Goal: Find specific fact: Find specific fact

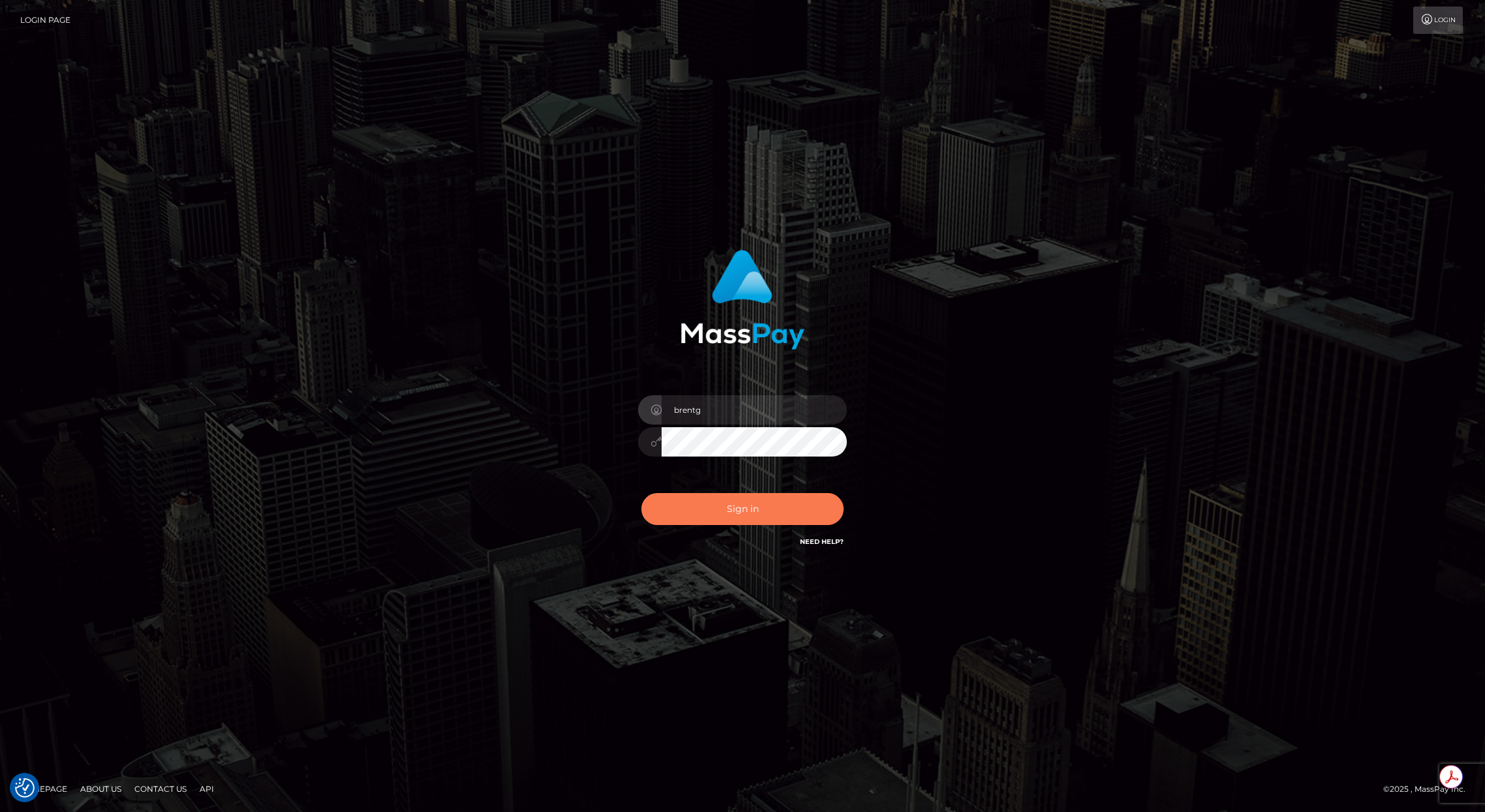
click at [711, 501] on button "Sign in" at bounding box center [742, 510] width 202 height 32
type input "brentg"
click at [711, 501] on button "Sign in" at bounding box center [742, 510] width 202 height 32
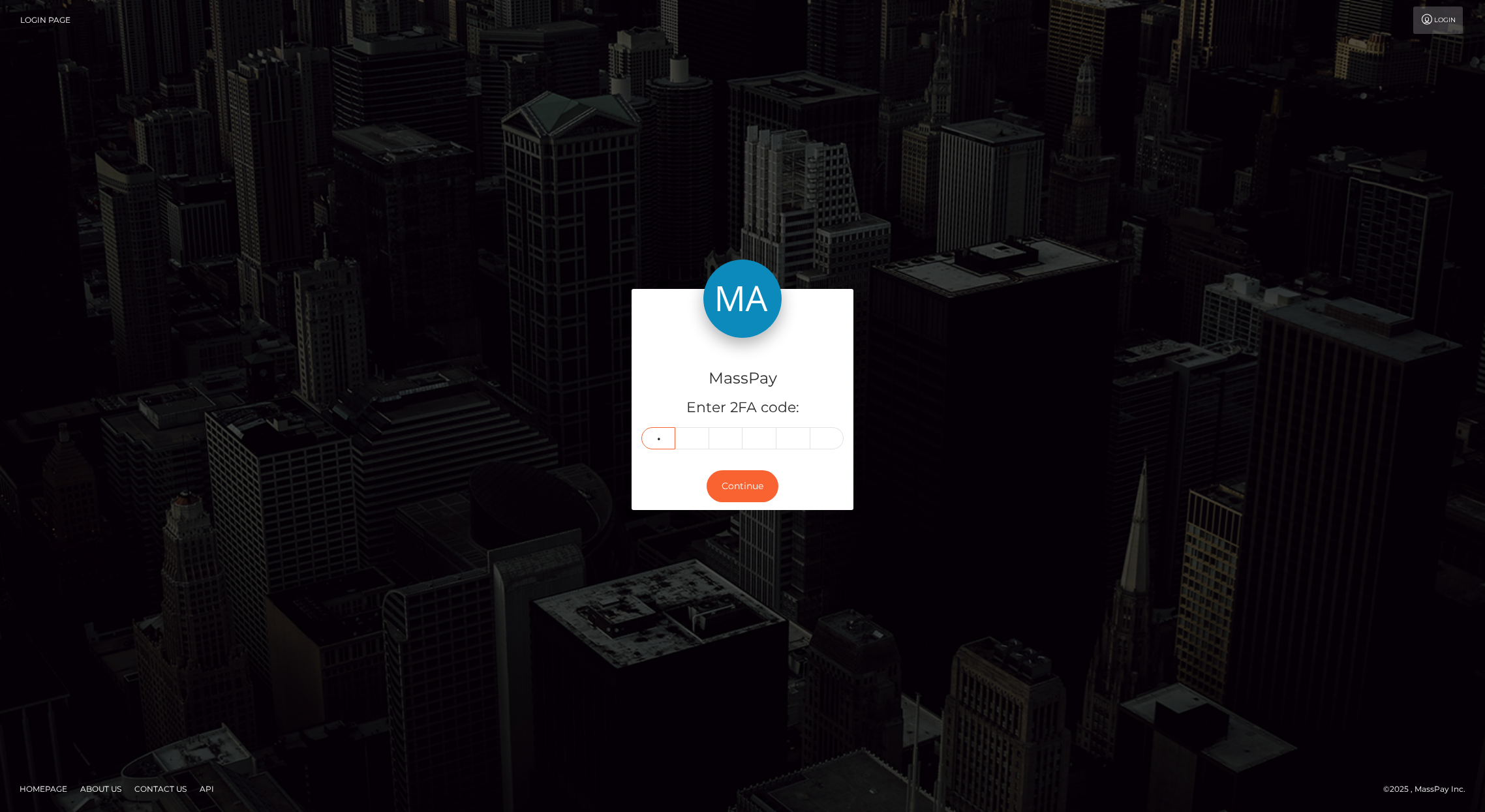
type input "8"
type input "6"
type input "9"
type input "0"
type input "2"
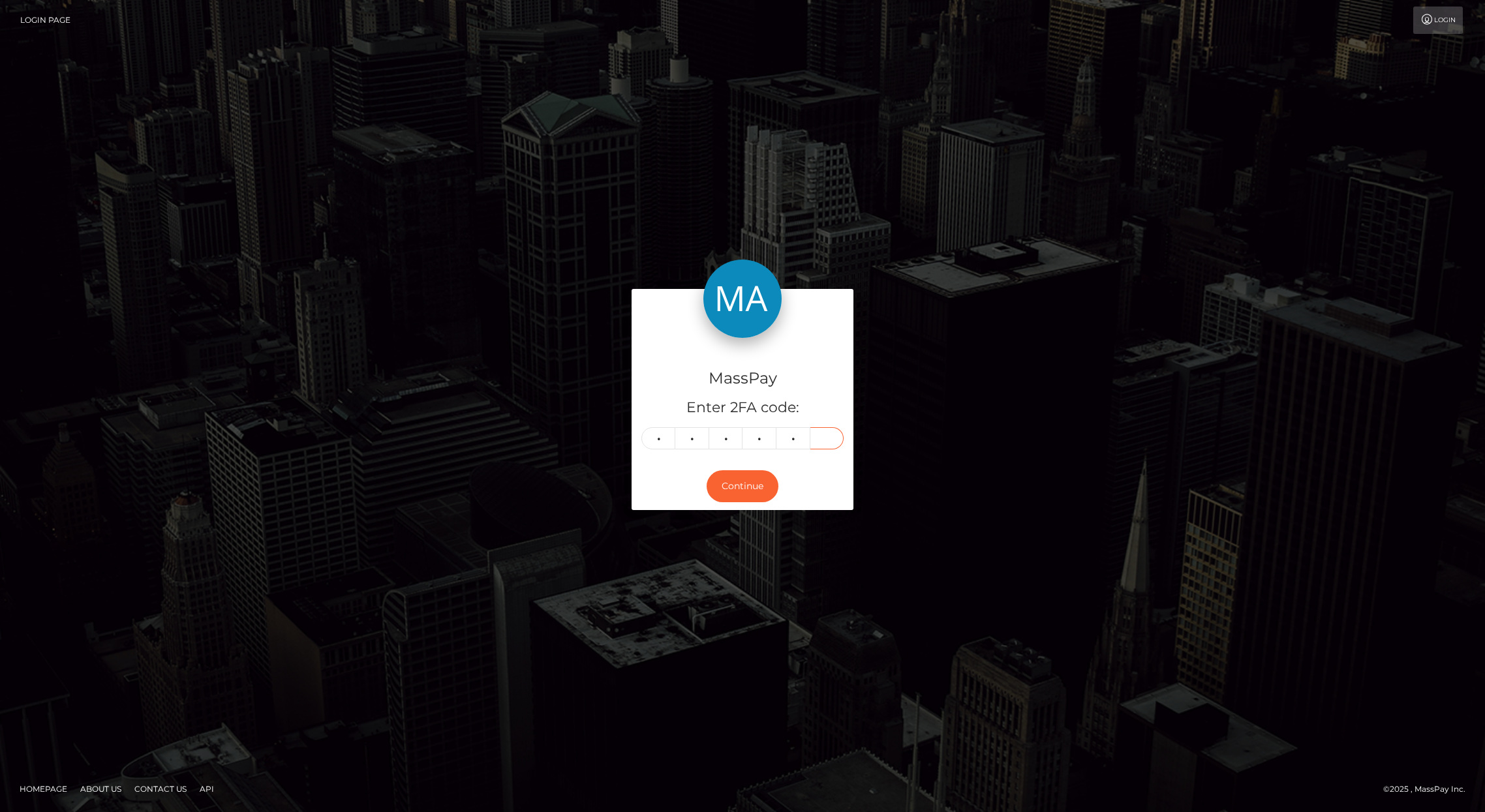
type input "4"
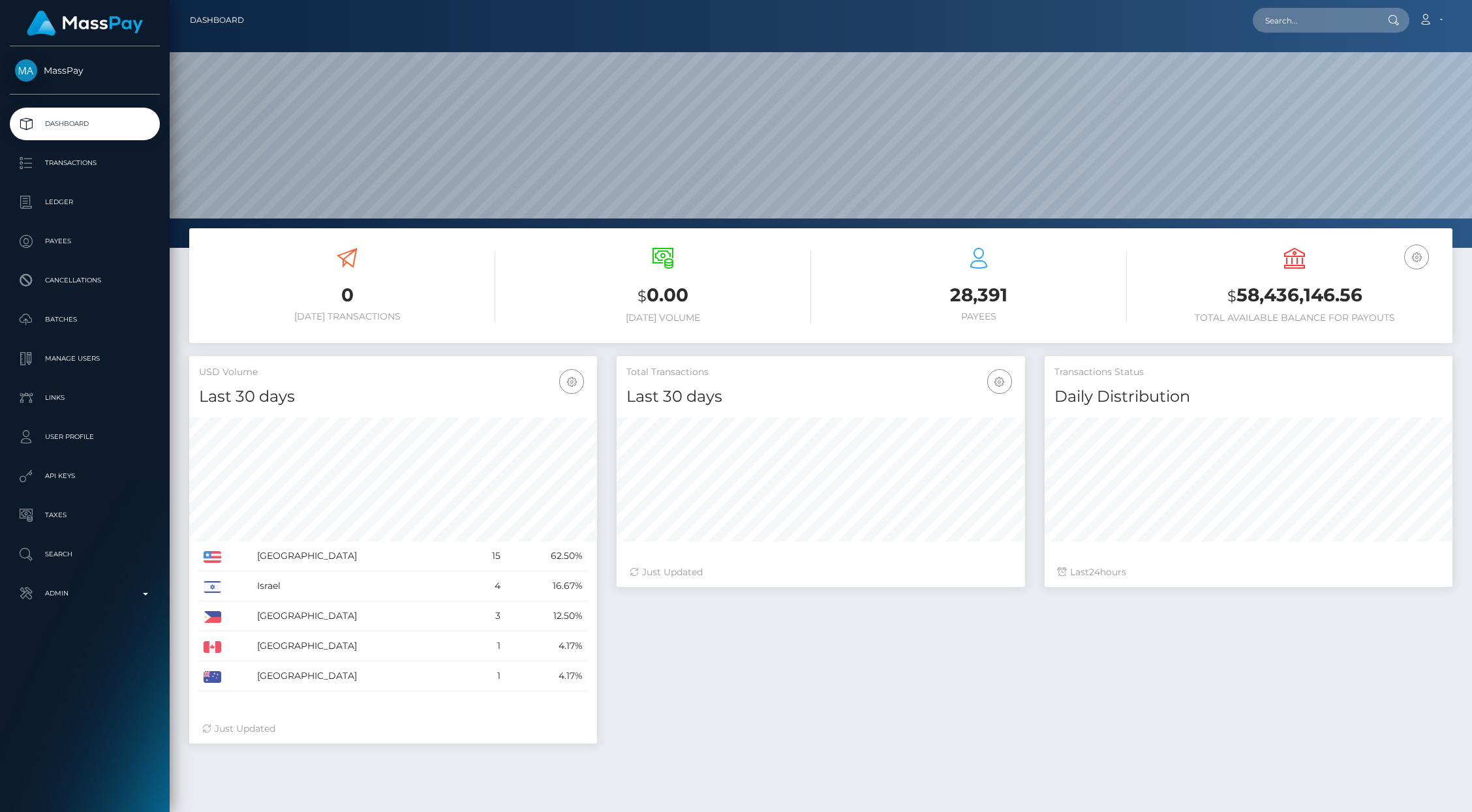
scroll to position [231, 408]
click at [1278, 20] on input "text" at bounding box center [1314, 20] width 122 height 25
paste input "[EMAIL_ADDRESS][DOMAIN_NAME]"
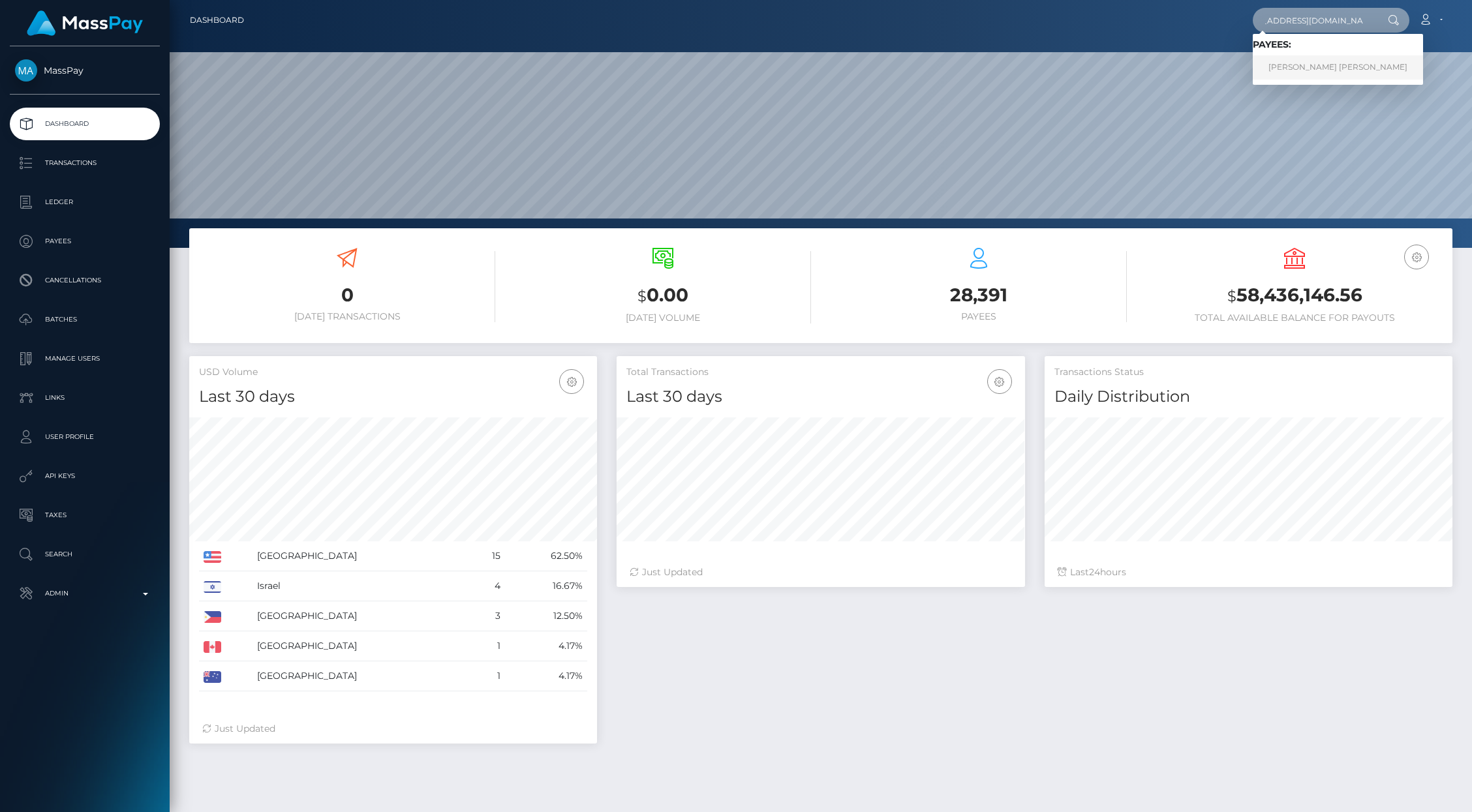
type input "[EMAIL_ADDRESS][DOMAIN_NAME]"
click at [1290, 62] on link "REANNA MARY MARIA OTTEWELL" at bounding box center [1338, 67] width 170 height 24
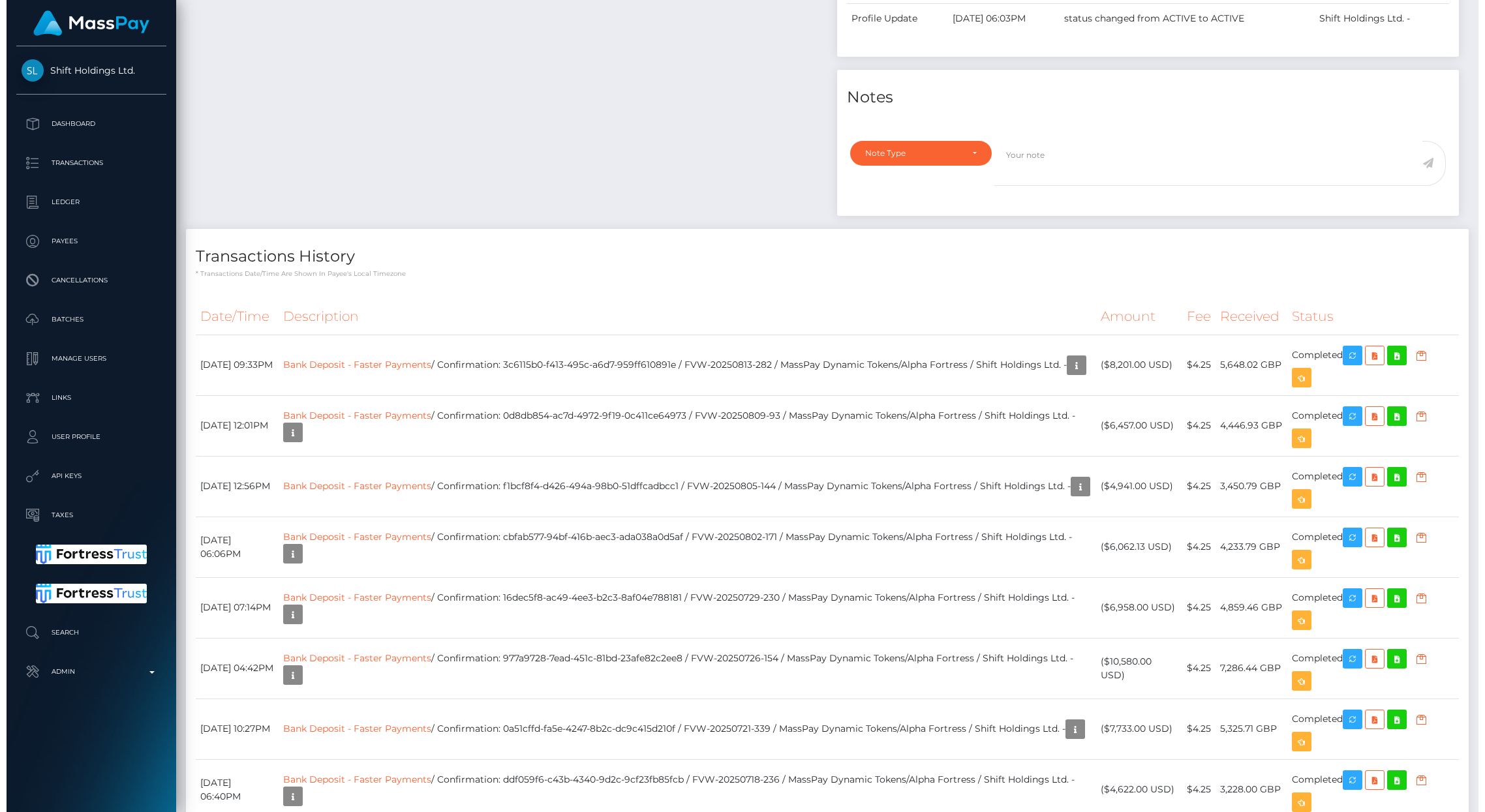
scroll to position [720, 0]
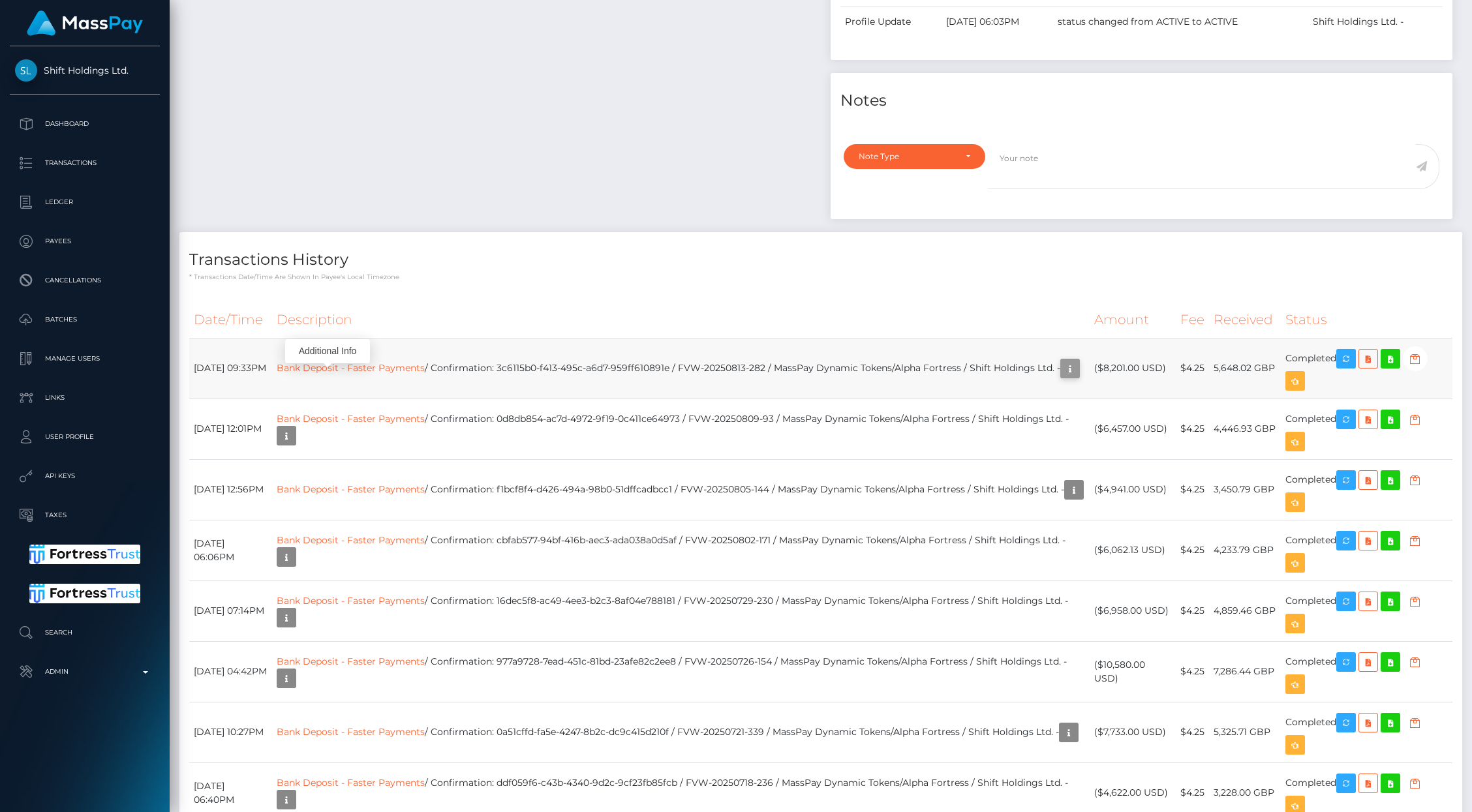
click at [1062, 377] on icon "button" at bounding box center [1069, 369] width 15 height 16
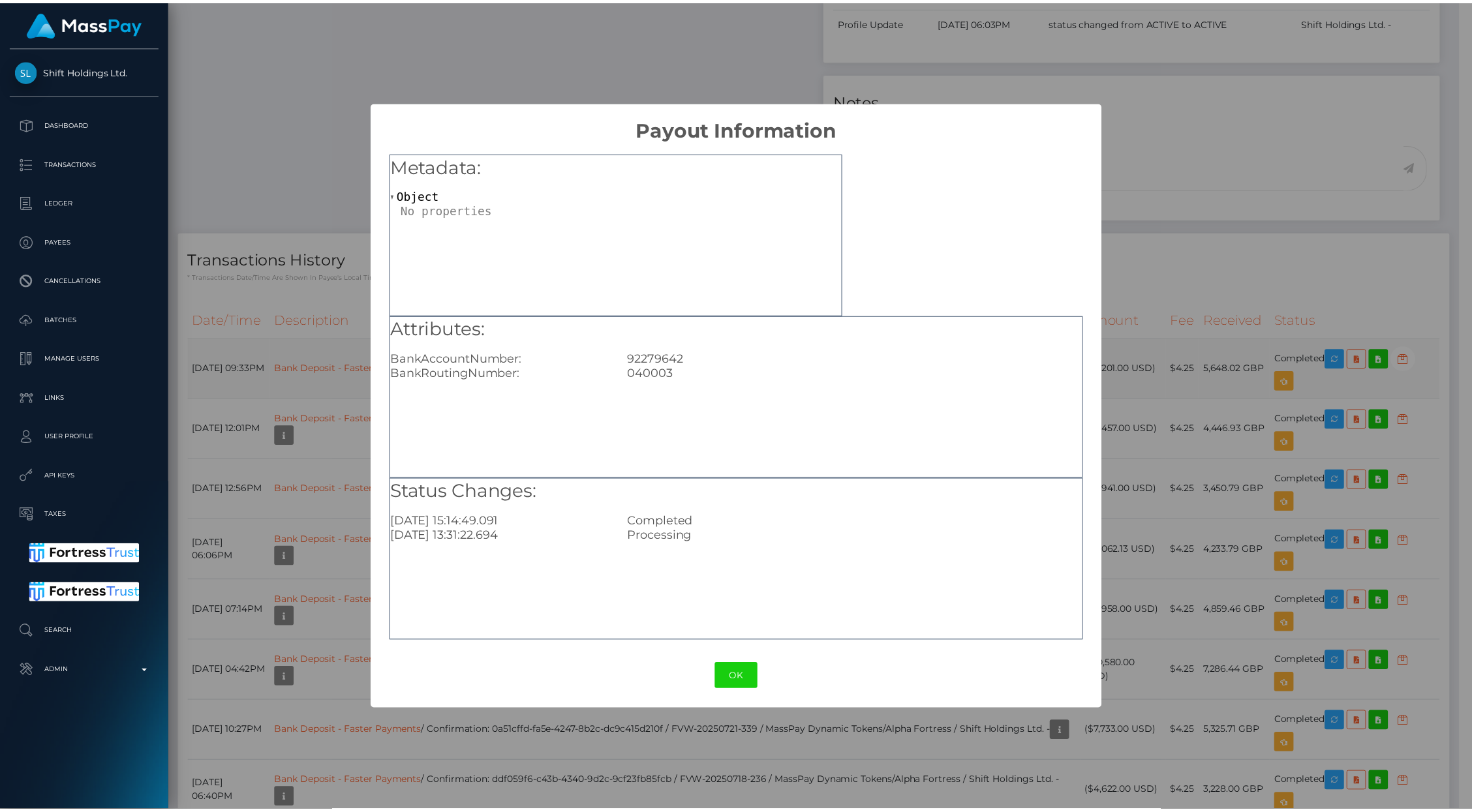
scroll to position [652135, 651901]
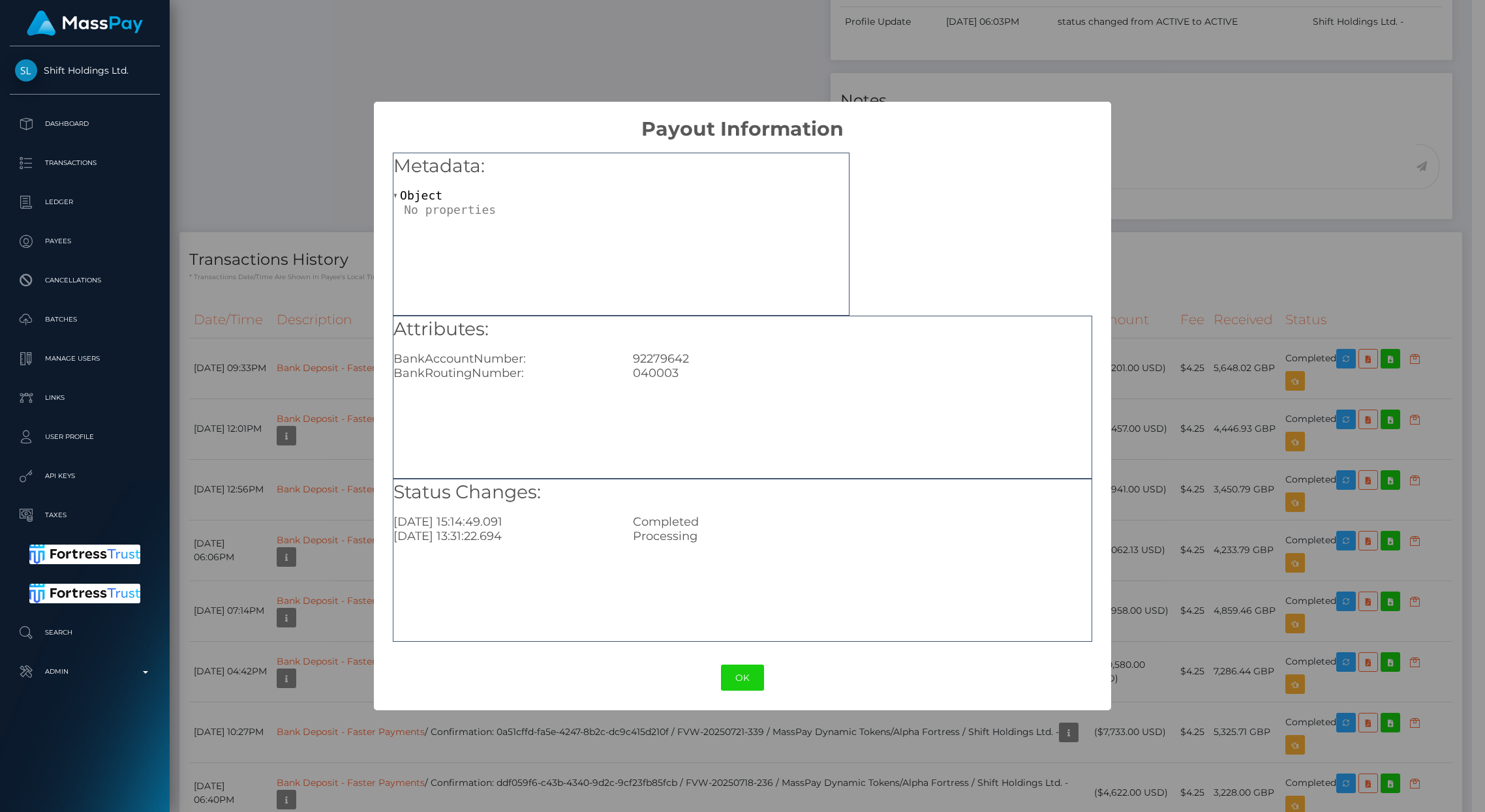
click at [665, 377] on div "040003" at bounding box center [861, 373] width 478 height 14
copy div "040003"
click at [731, 673] on button "OK" at bounding box center [742, 678] width 43 height 26
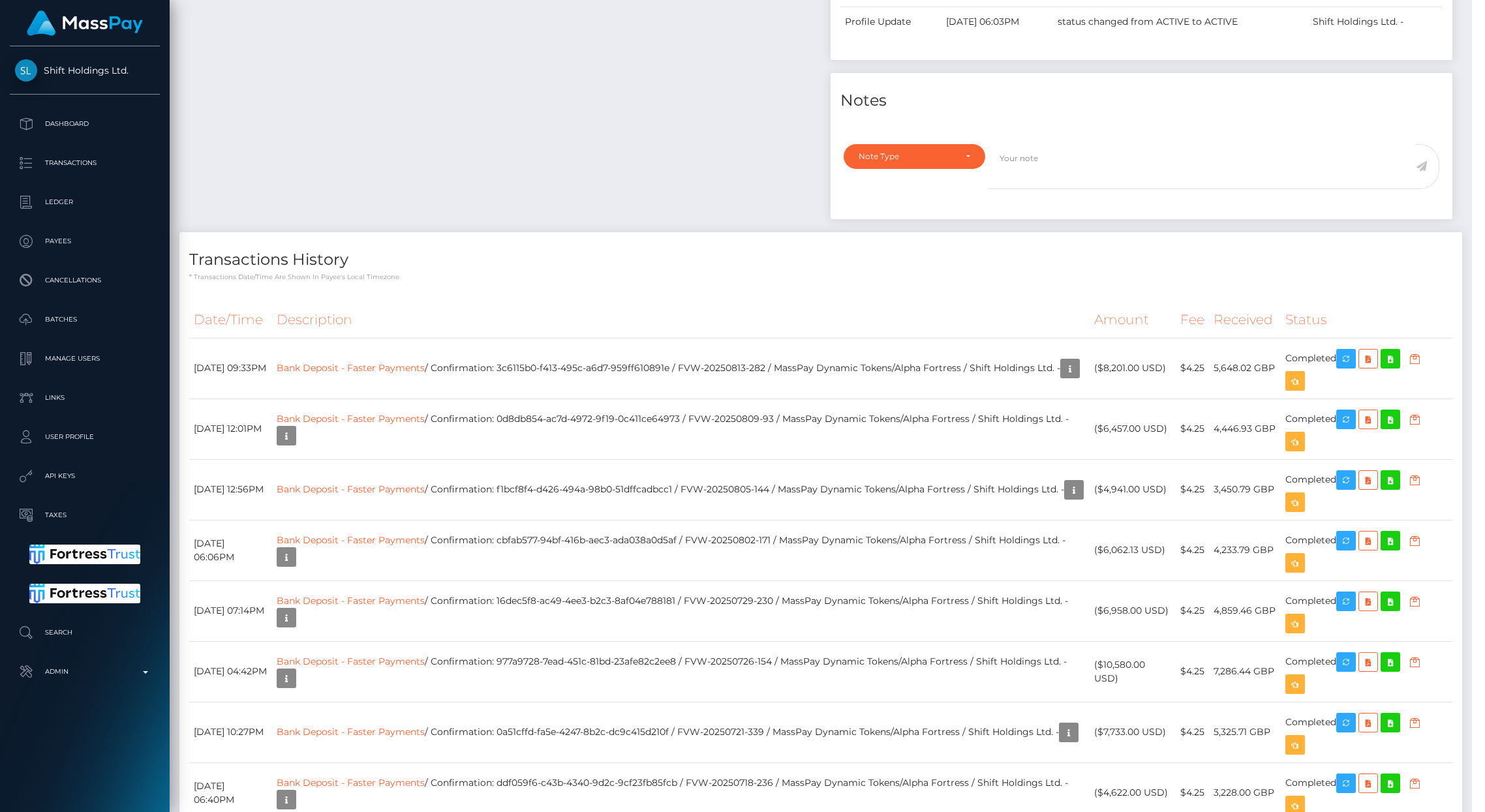
click at [731, 673] on div "× Payout Information Metadata: Object Attributes: BankAccountNumber: [FINANCIAL…" at bounding box center [742, 406] width 1485 height 812
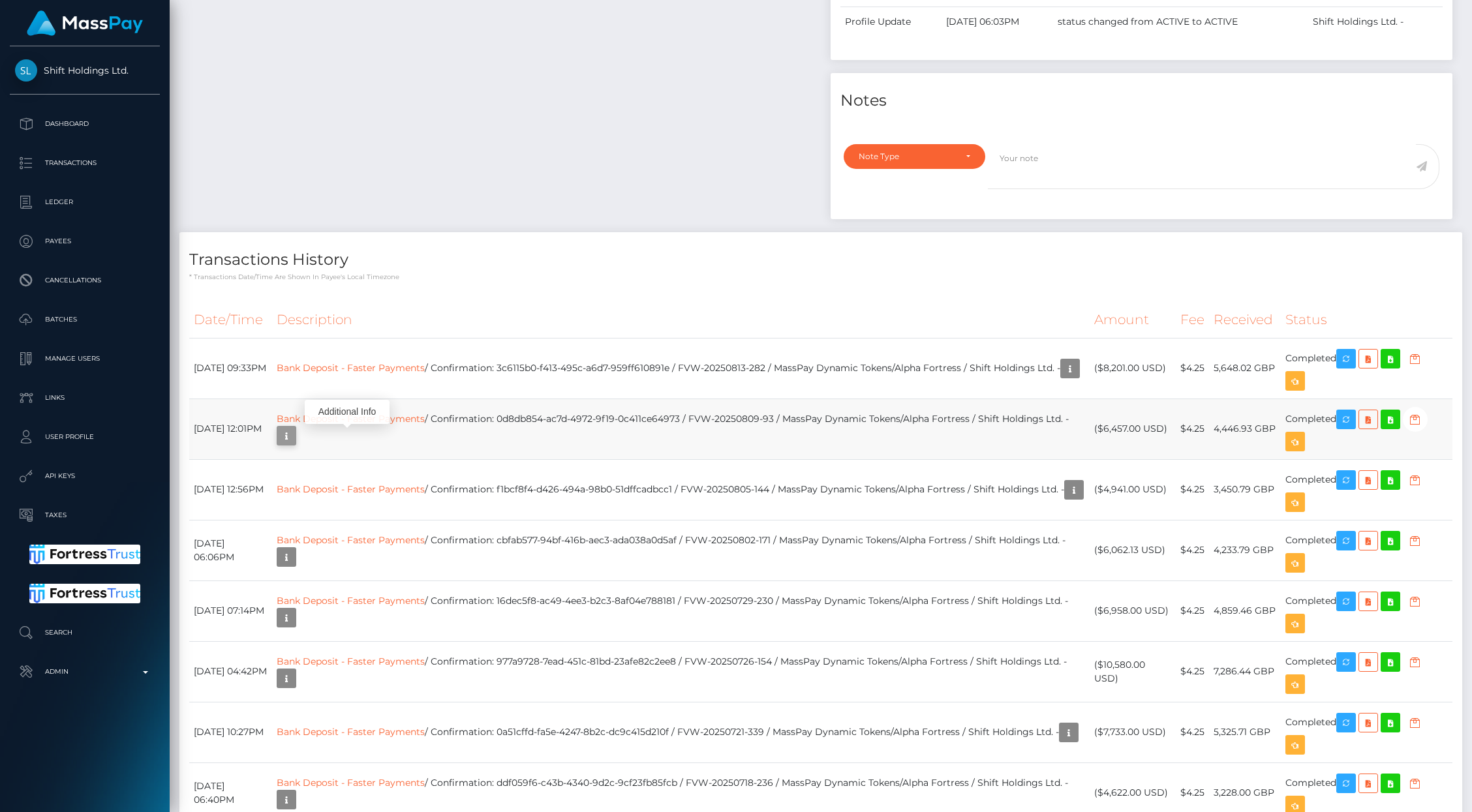
click at [294, 443] on icon "button" at bounding box center [286, 436] width 15 height 16
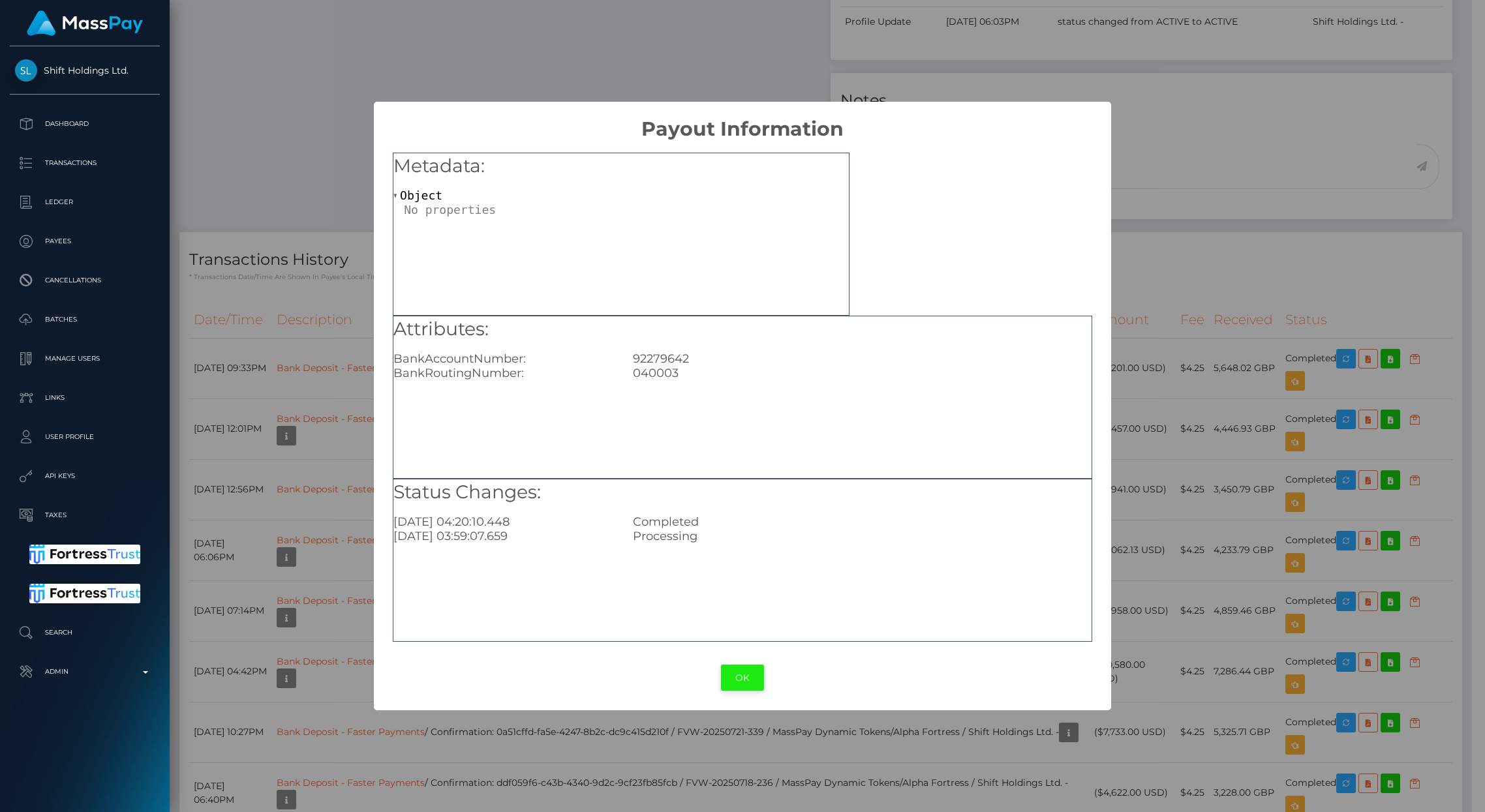
click at [738, 686] on button "OK" at bounding box center [742, 678] width 43 height 26
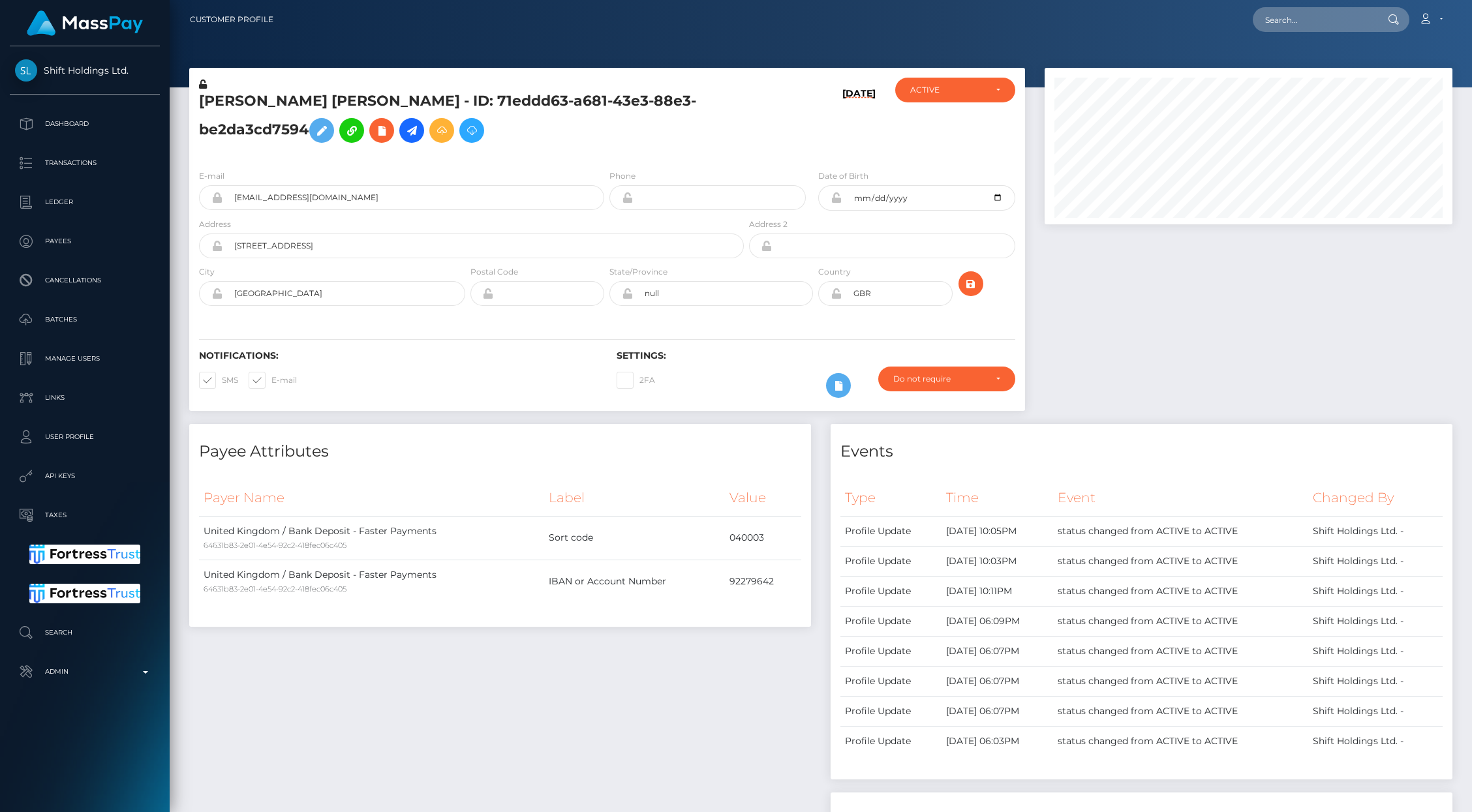
scroll to position [0, 0]
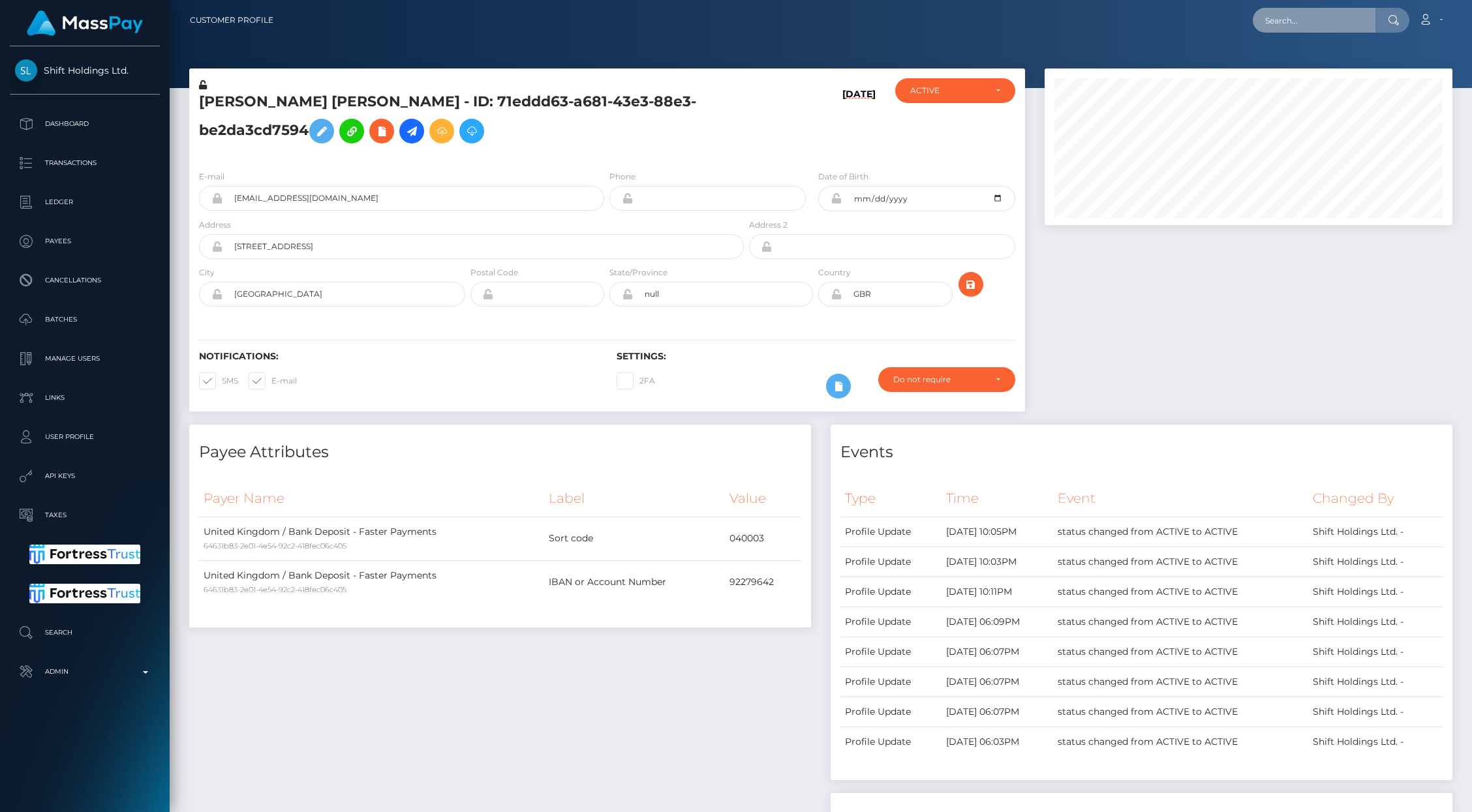
click at [1300, 26] on input "text" at bounding box center [1314, 20] width 122 height 25
paste input "_4e38209d-fa79-11ef-b24e-02f0d179f5a1"
type input "4e38209d-fa79-11ef-b24e-02f0d179f5a1"
click at [1307, 60] on link "COURTNEY ENOLA HOWE" at bounding box center [1305, 67] width 104 height 24
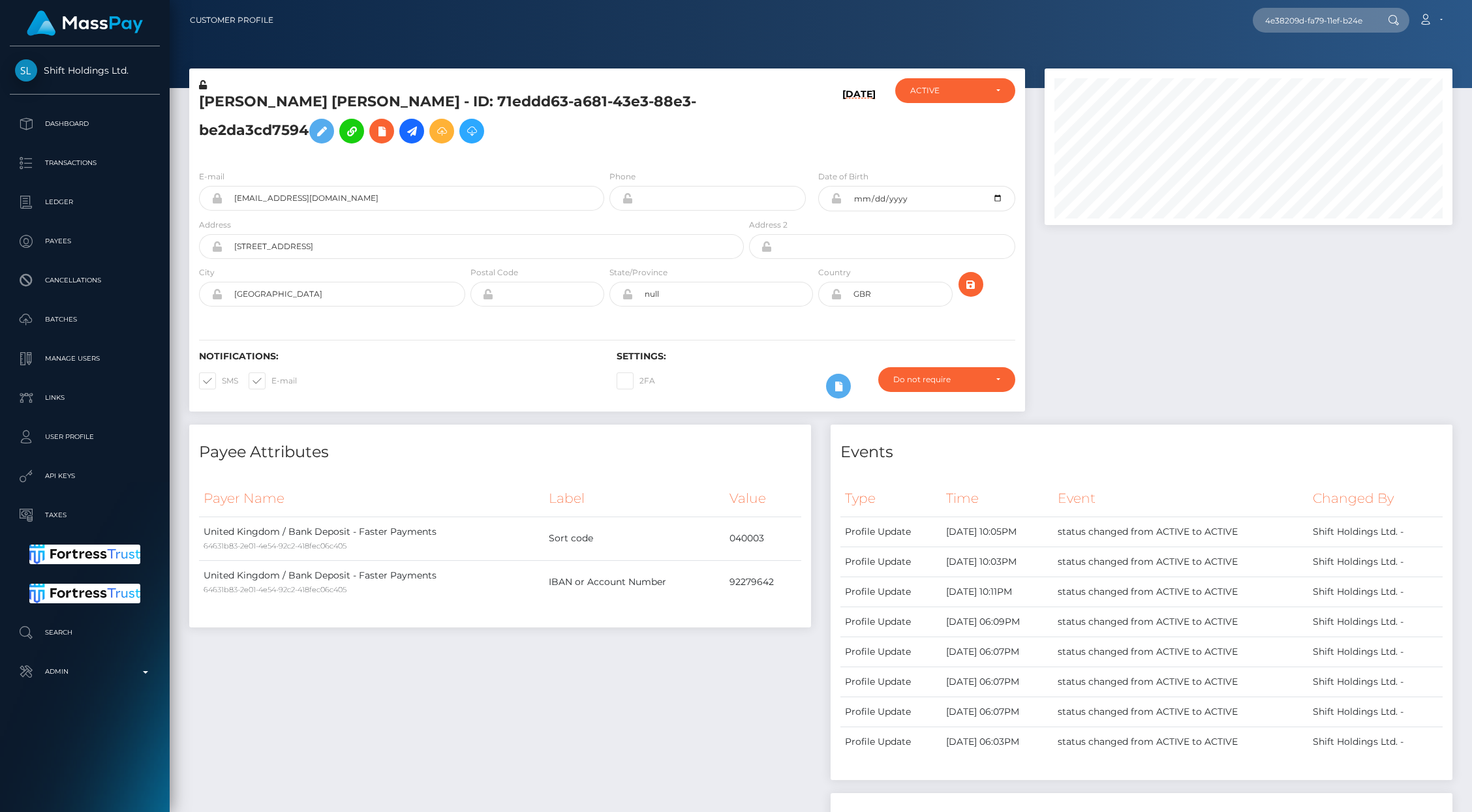
scroll to position [776, 0]
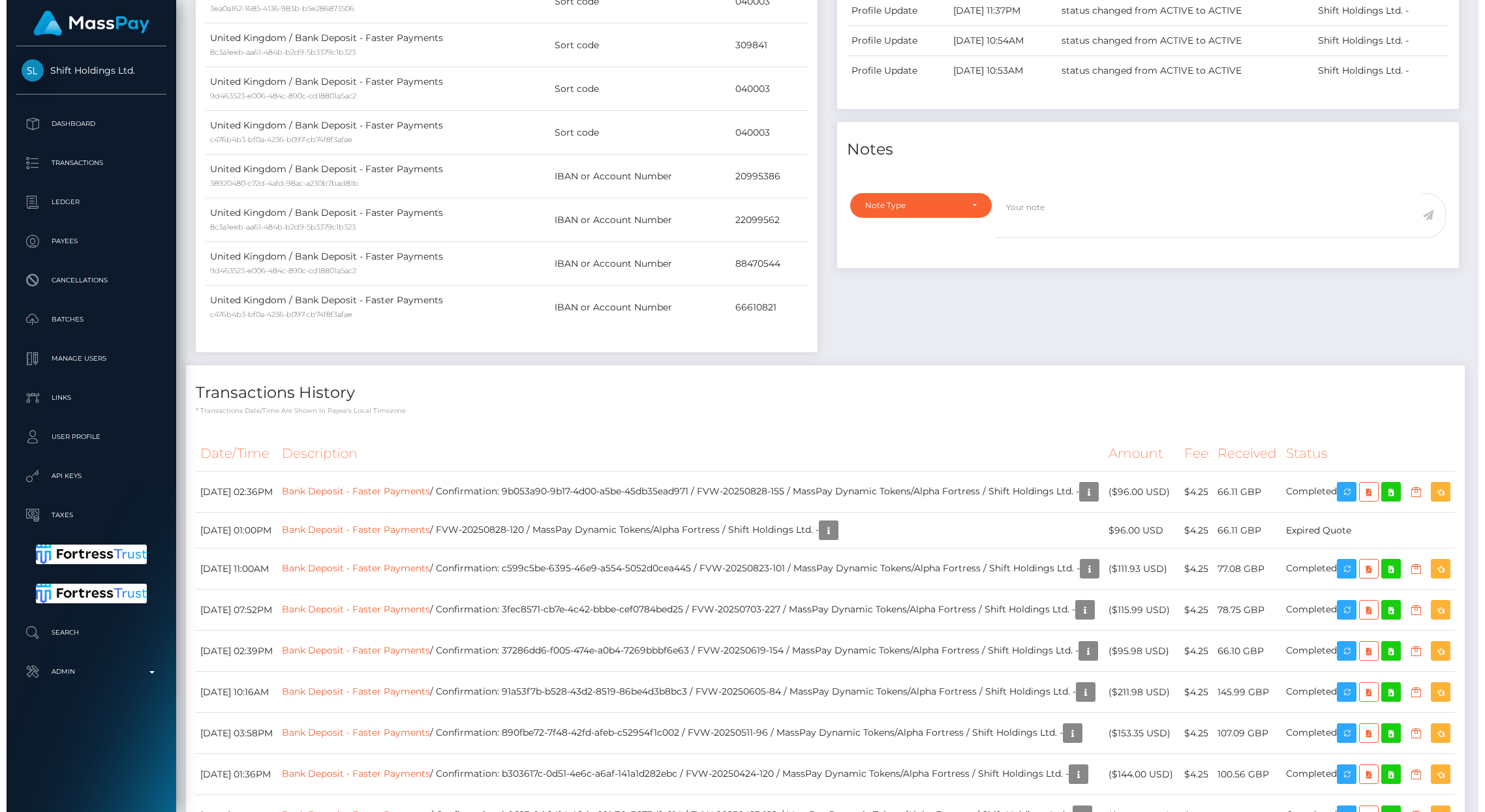
scroll to position [156, 408]
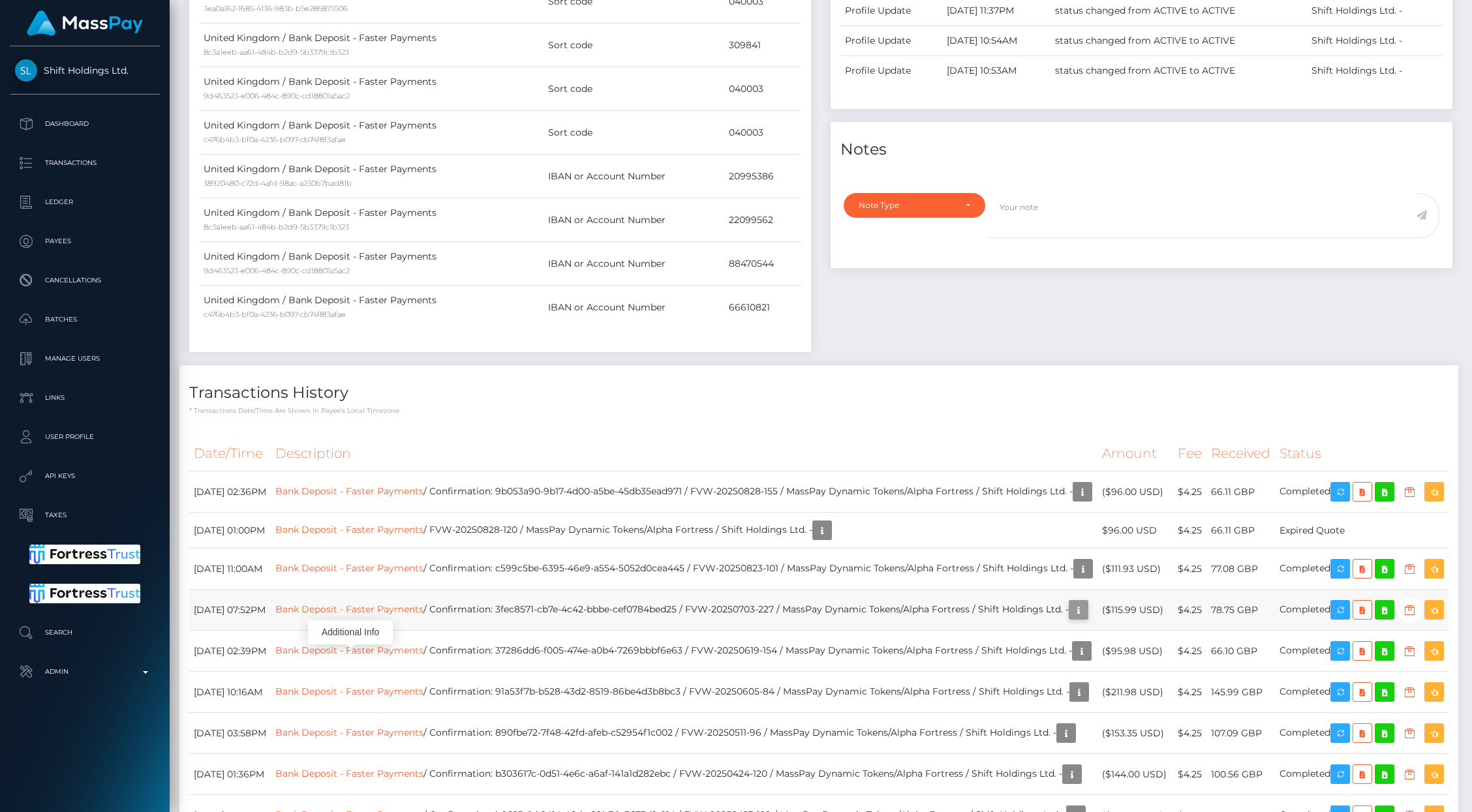
click at [1070, 618] on icon "button" at bounding box center [1078, 610] width 15 height 16
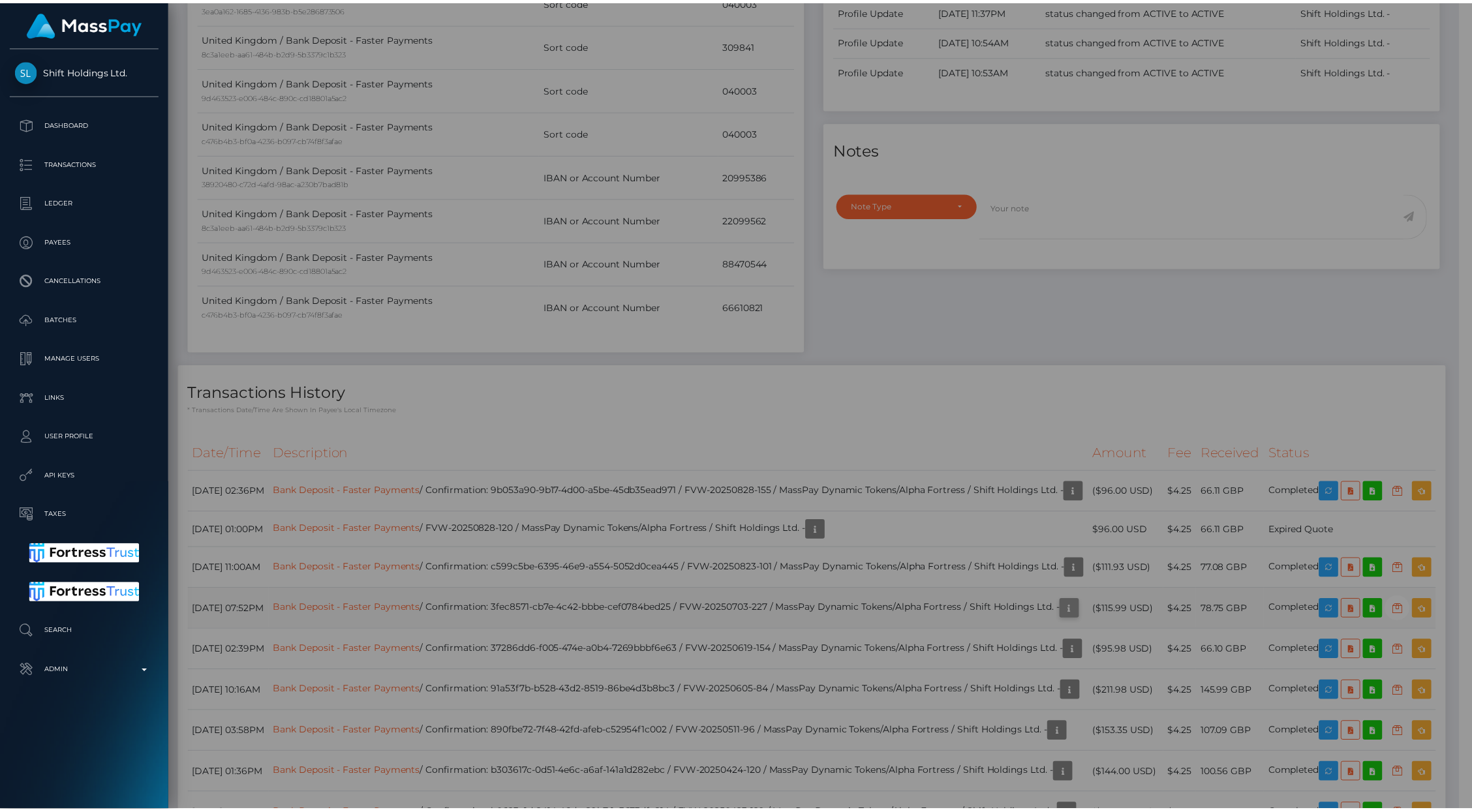
scroll to position [652135, 651901]
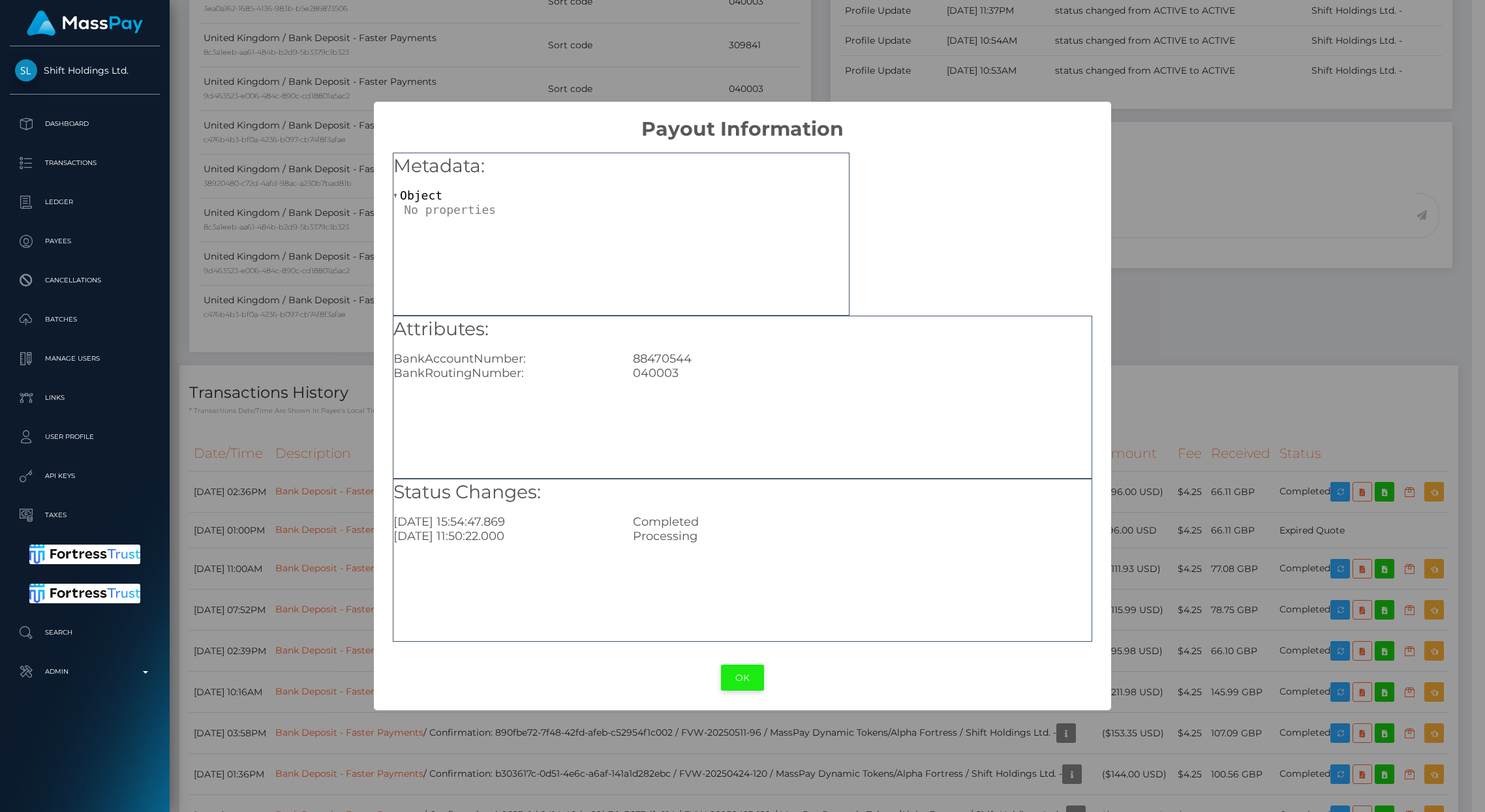
click at [739, 670] on button "OK" at bounding box center [742, 678] width 43 height 26
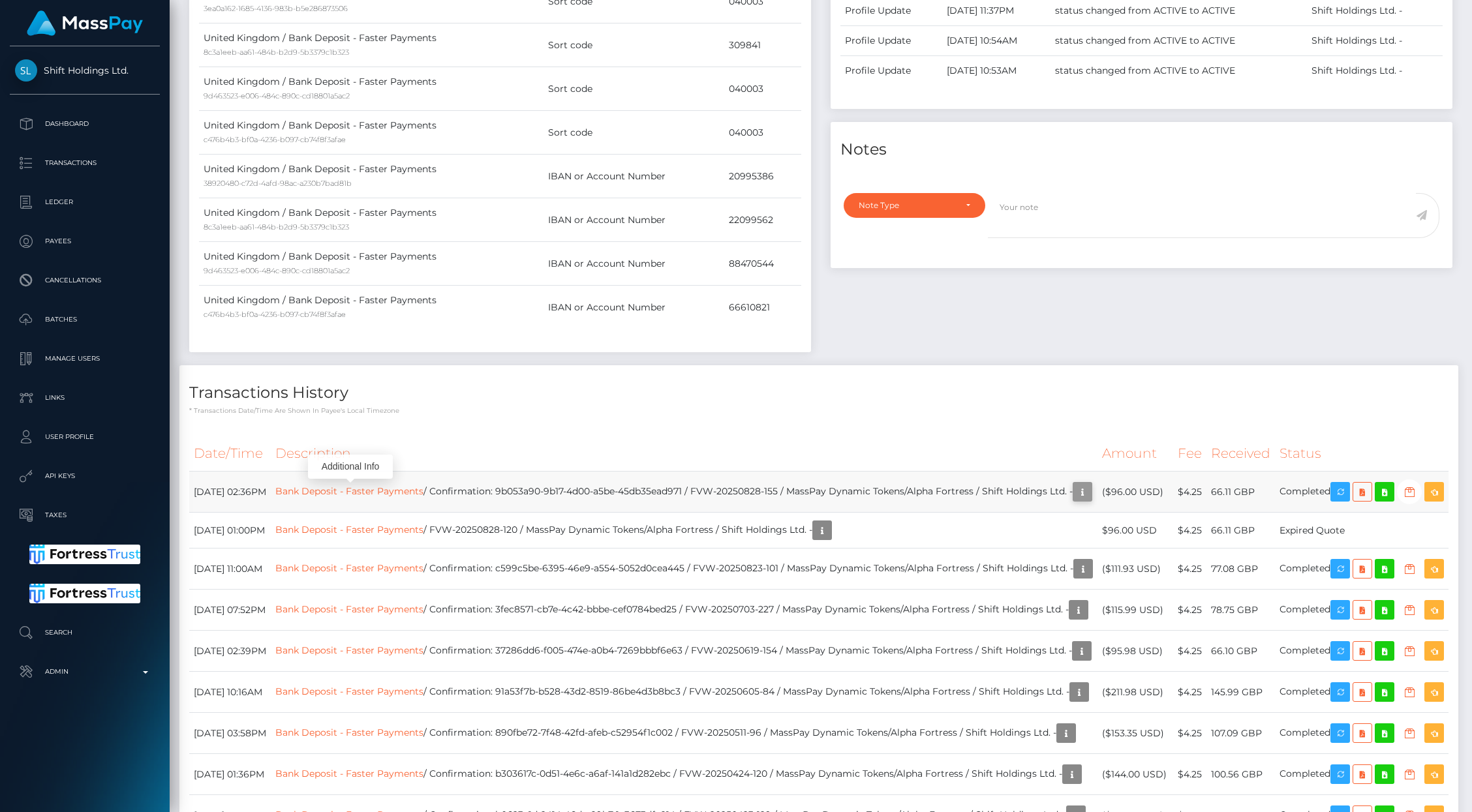
click at [1074, 491] on icon "button" at bounding box center [1082, 492] width 15 height 16
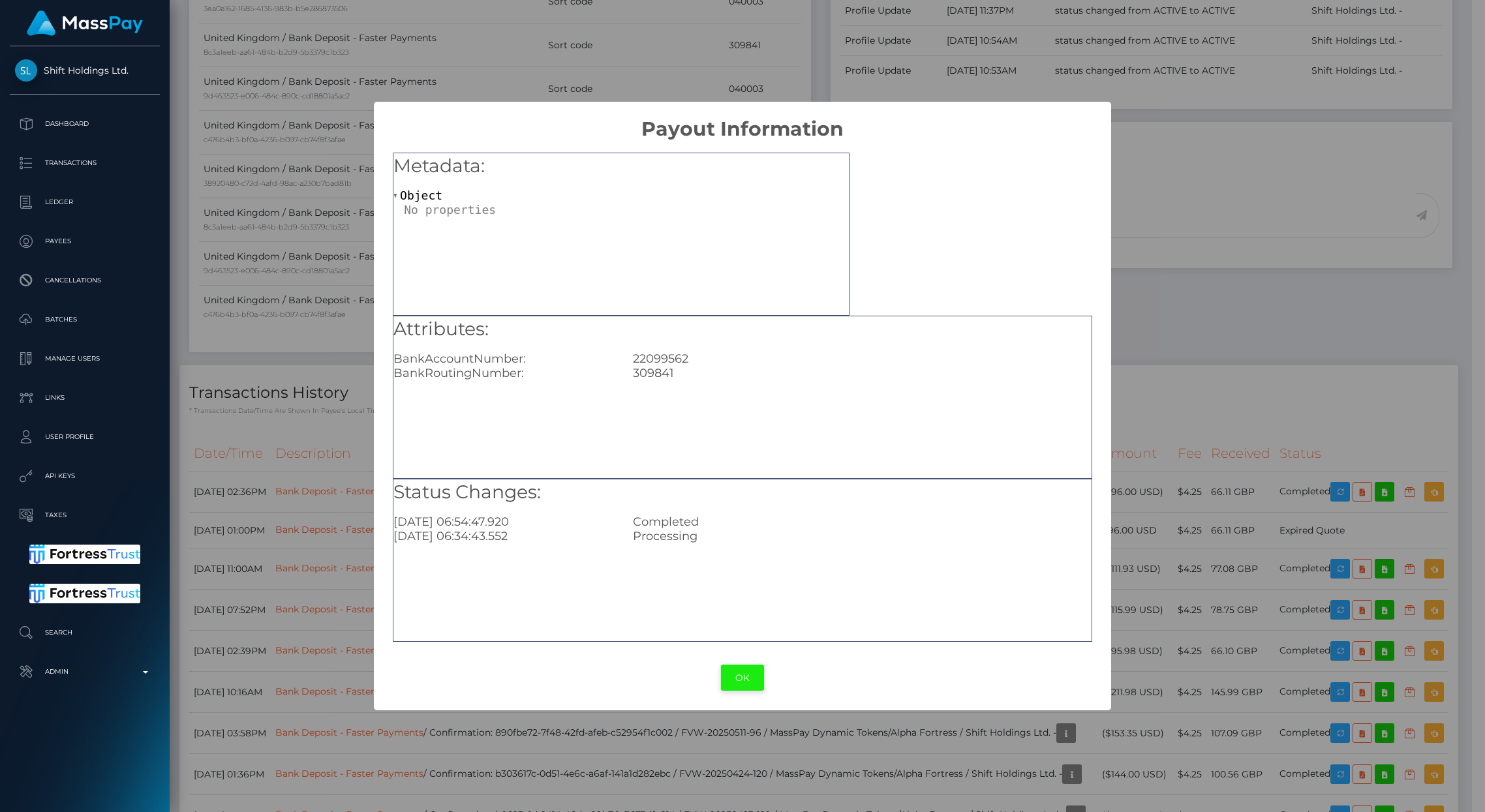
click at [724, 677] on button "OK" at bounding box center [742, 678] width 43 height 26
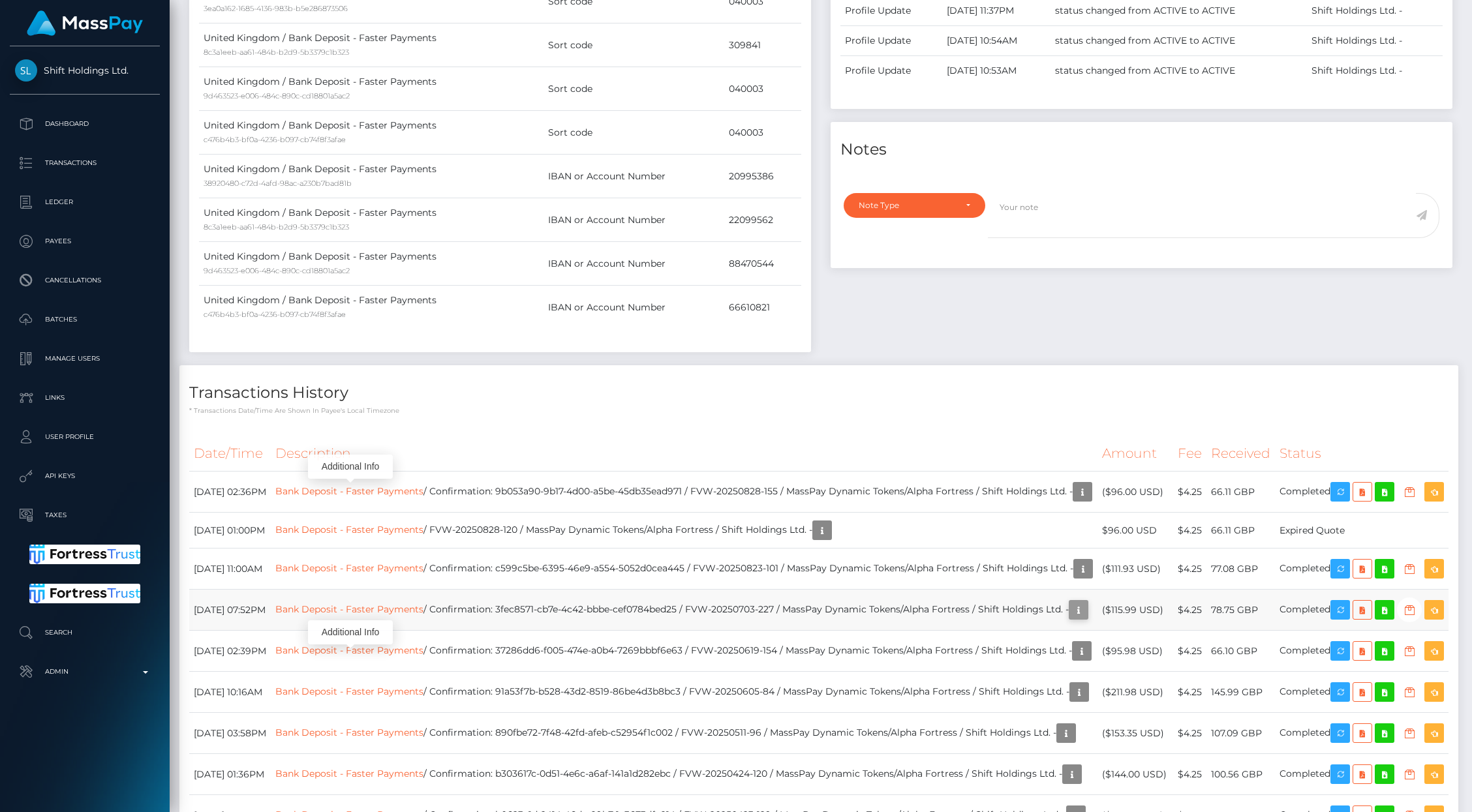
click at [1070, 618] on icon "button" at bounding box center [1078, 610] width 15 height 16
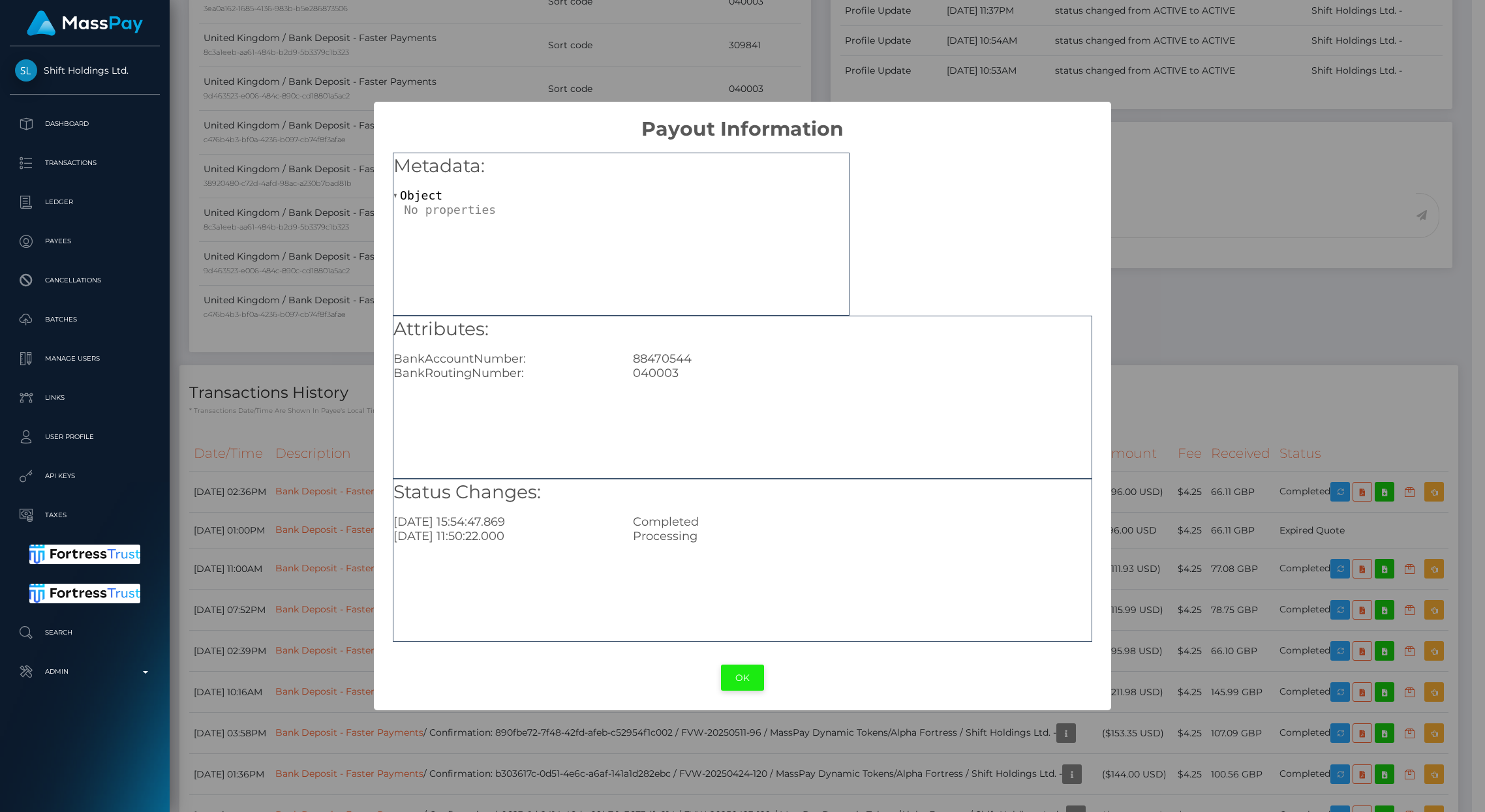
click at [748, 668] on button "OK" at bounding box center [742, 678] width 43 height 26
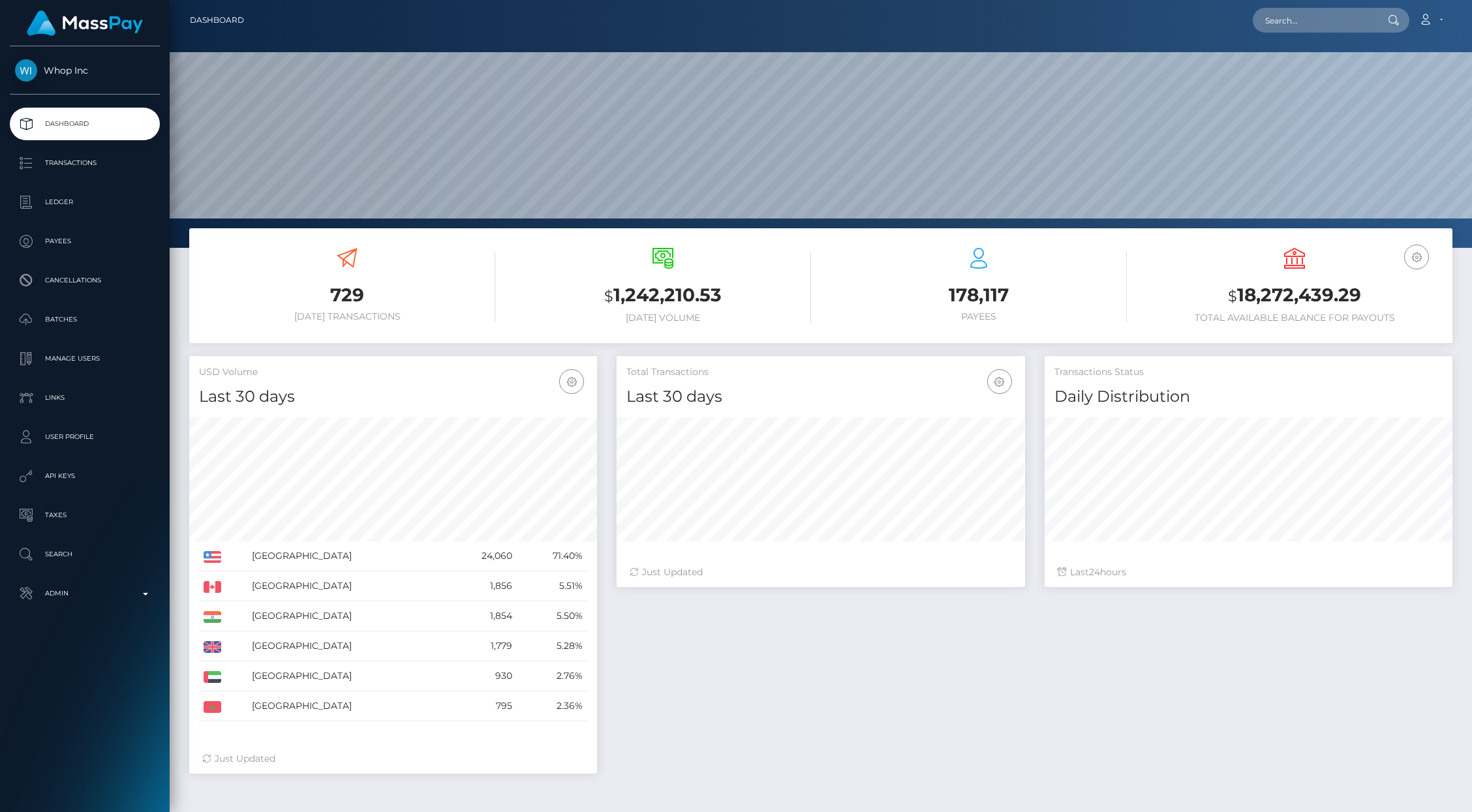
scroll to position [231, 408]
click at [83, 474] on p "API Keys" at bounding box center [85, 476] width 139 height 20
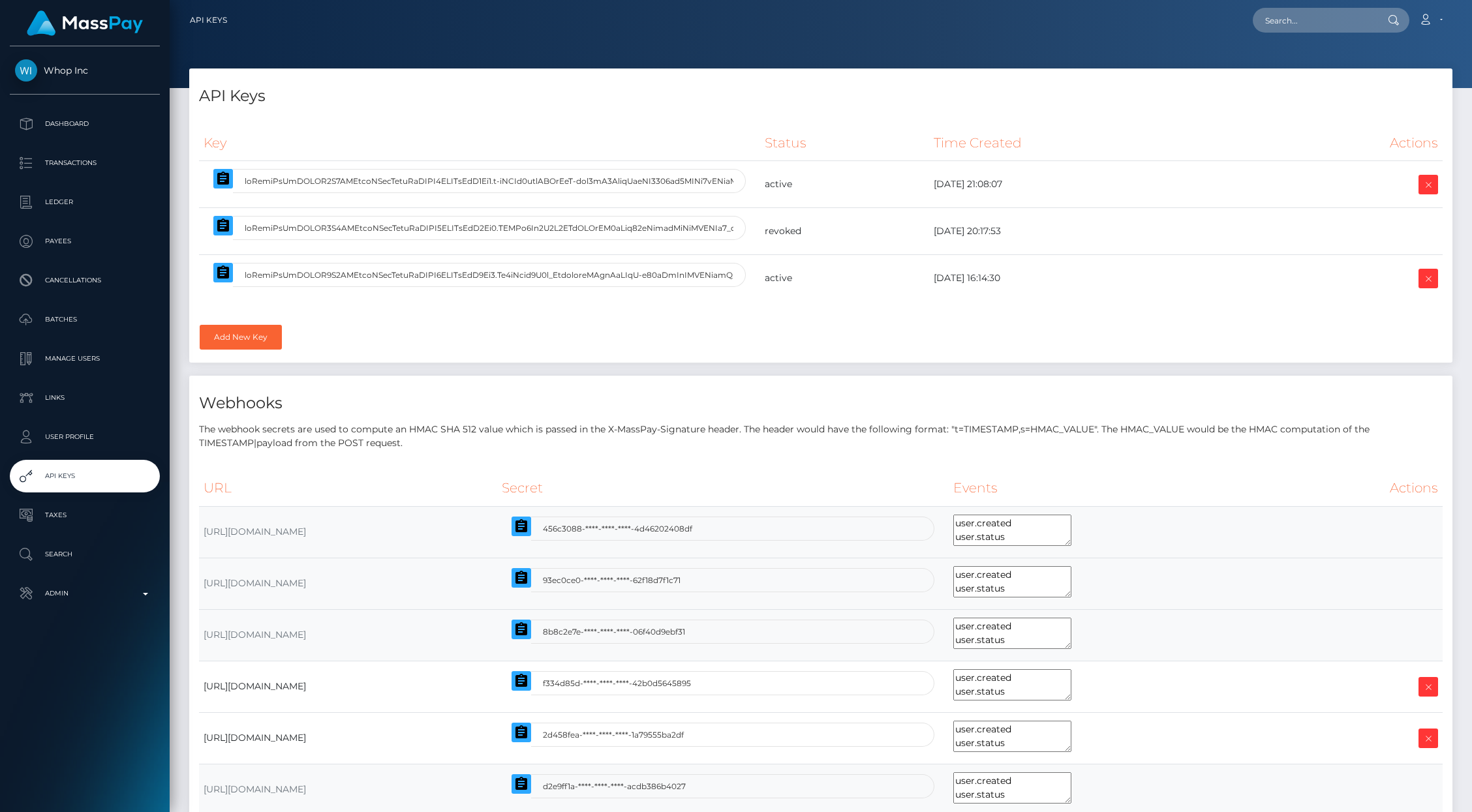
select select
click at [219, 273] on icon "button" at bounding box center [223, 272] width 12 height 13
click at [1311, 24] on input "text" at bounding box center [1314, 20] width 122 height 25
paste input "4e38209d-fa79-11ef-b24e-02f0d179f5a1"
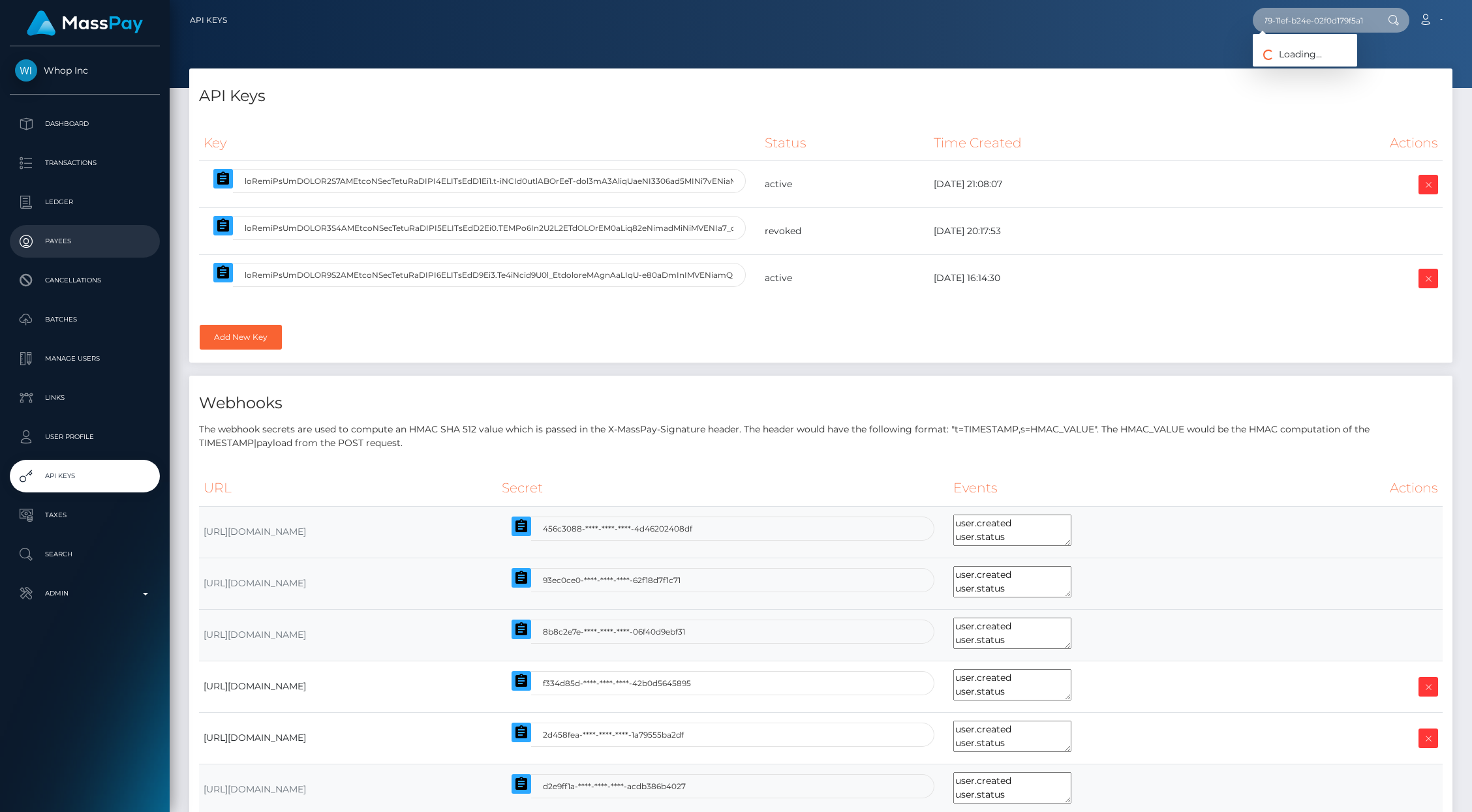
type input "4e38209d-fa79-11ef-b24e-02f0d179f5a1"
click at [1288, 70] on link "COURTNEY ENOLA HOWE" at bounding box center [1305, 67] width 104 height 24
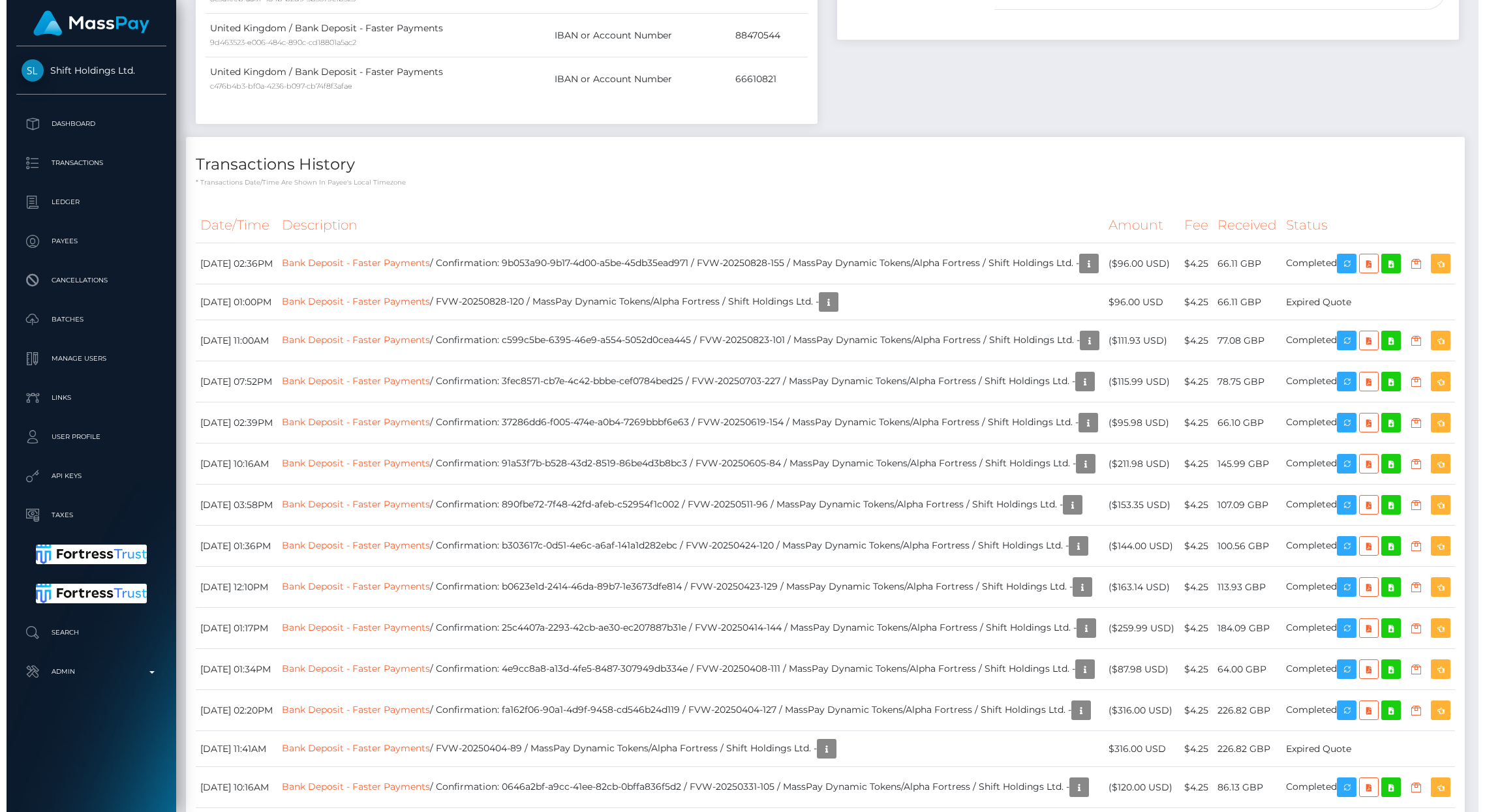
scroll to position [156, 408]
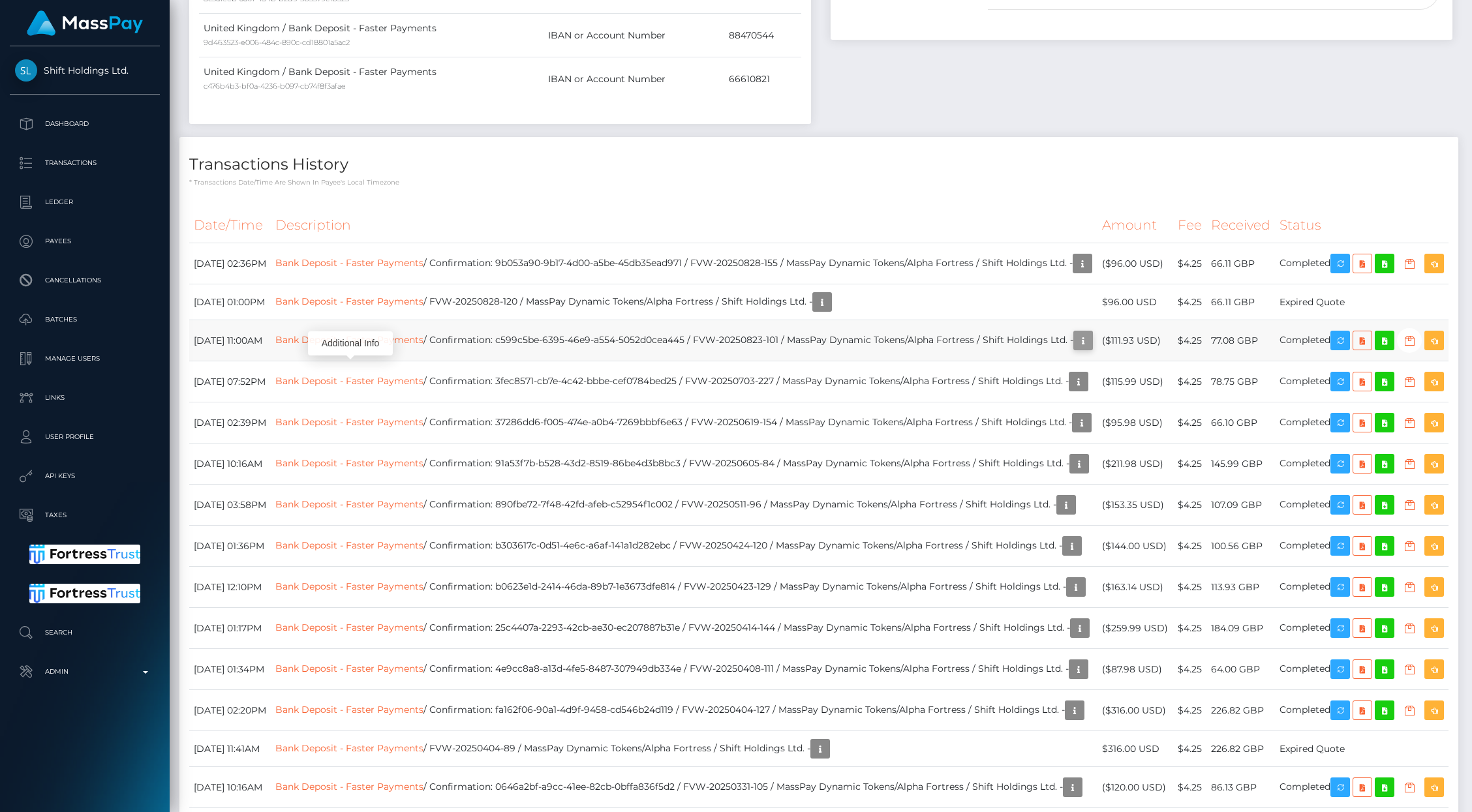
click at [1075, 349] on icon "button" at bounding box center [1083, 341] width 15 height 16
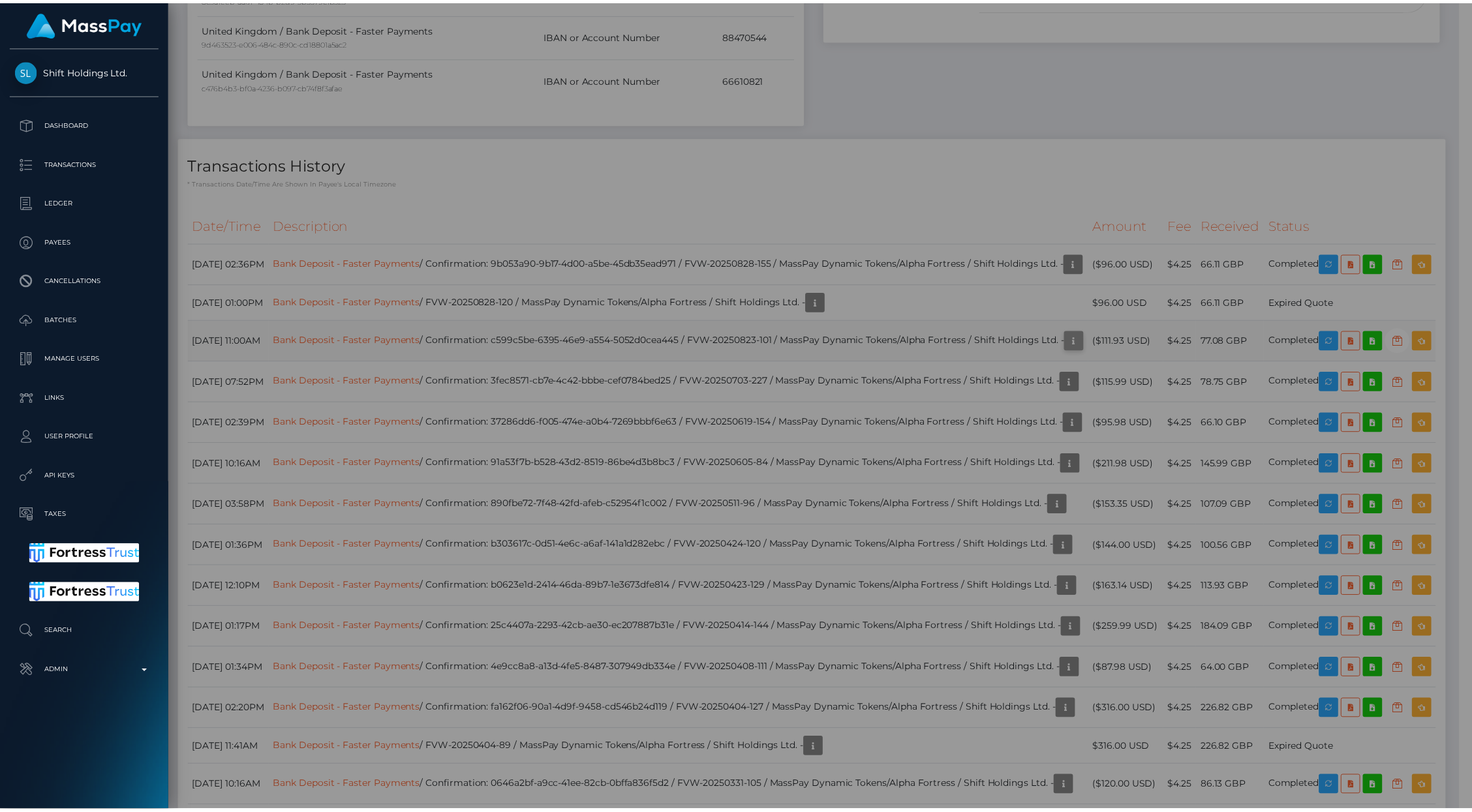
scroll to position [652135, 651901]
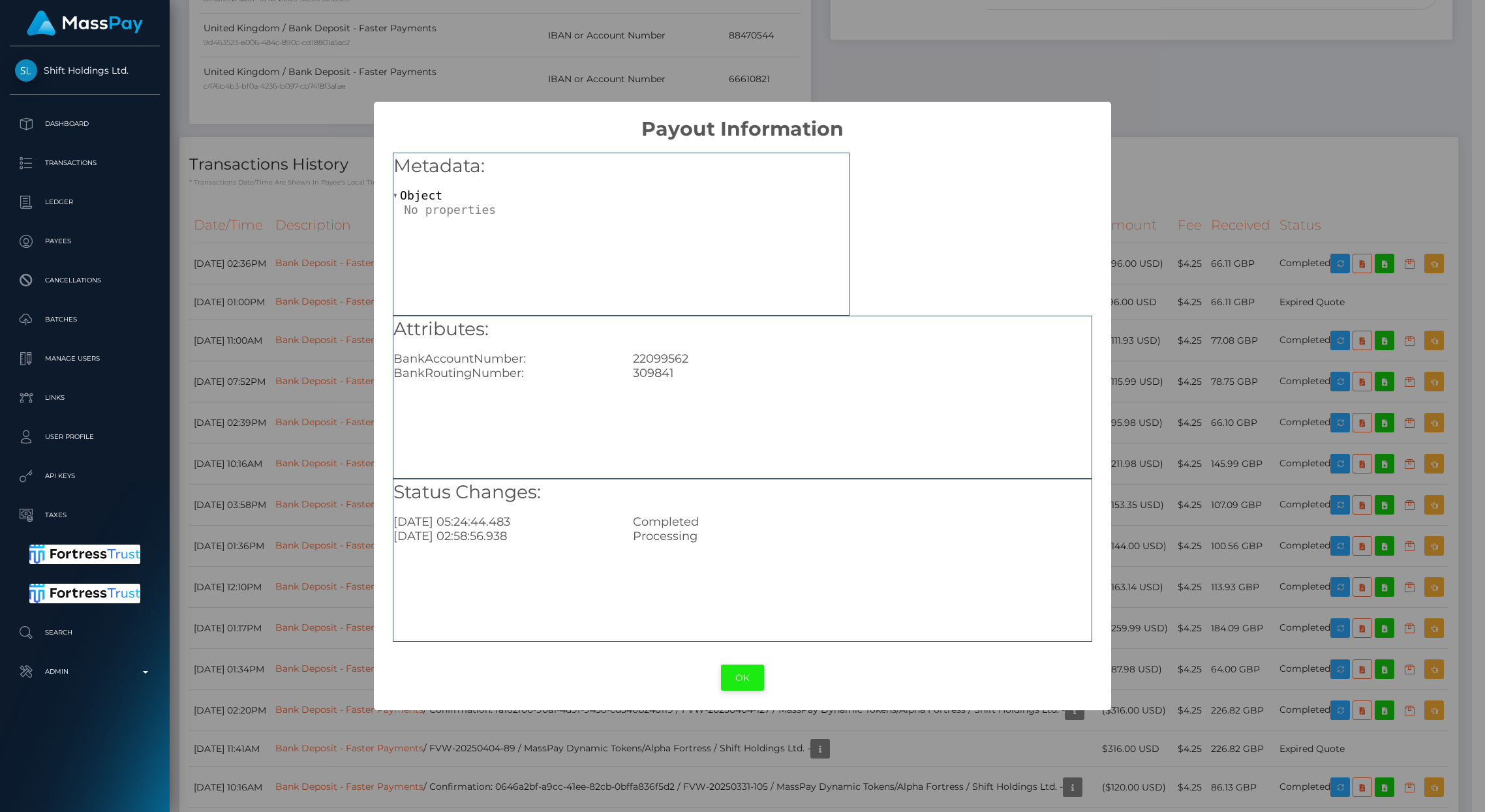
click at [738, 679] on button "OK" at bounding box center [742, 678] width 43 height 26
click at [738, 679] on div "× Payout Information Metadata: Object Attributes: BankAccountNumber: 22099562 B…" at bounding box center [742, 406] width 1485 height 812
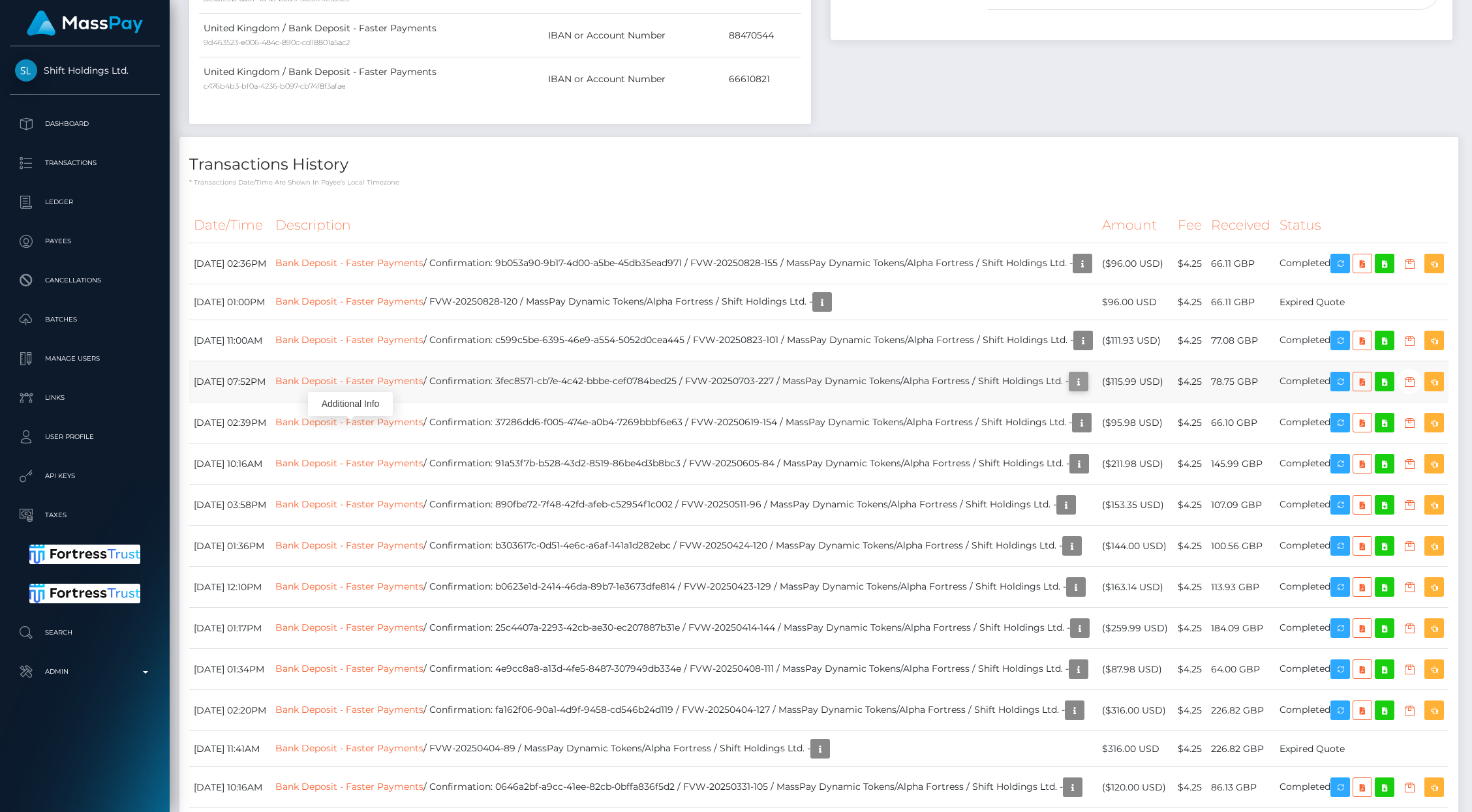
click at [1070, 390] on icon "button" at bounding box center [1078, 381] width 15 height 16
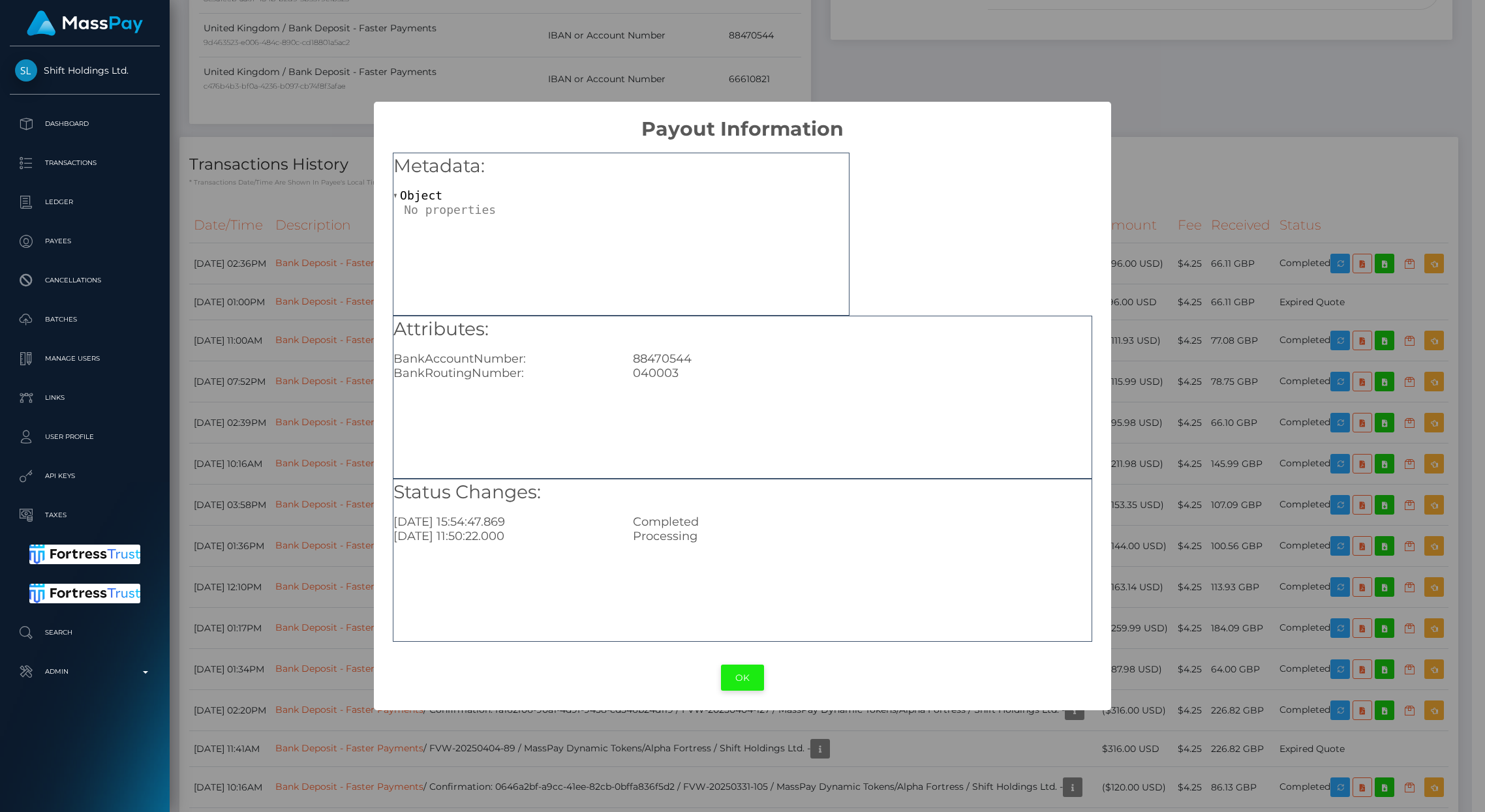
click at [744, 669] on button "OK" at bounding box center [742, 678] width 43 height 26
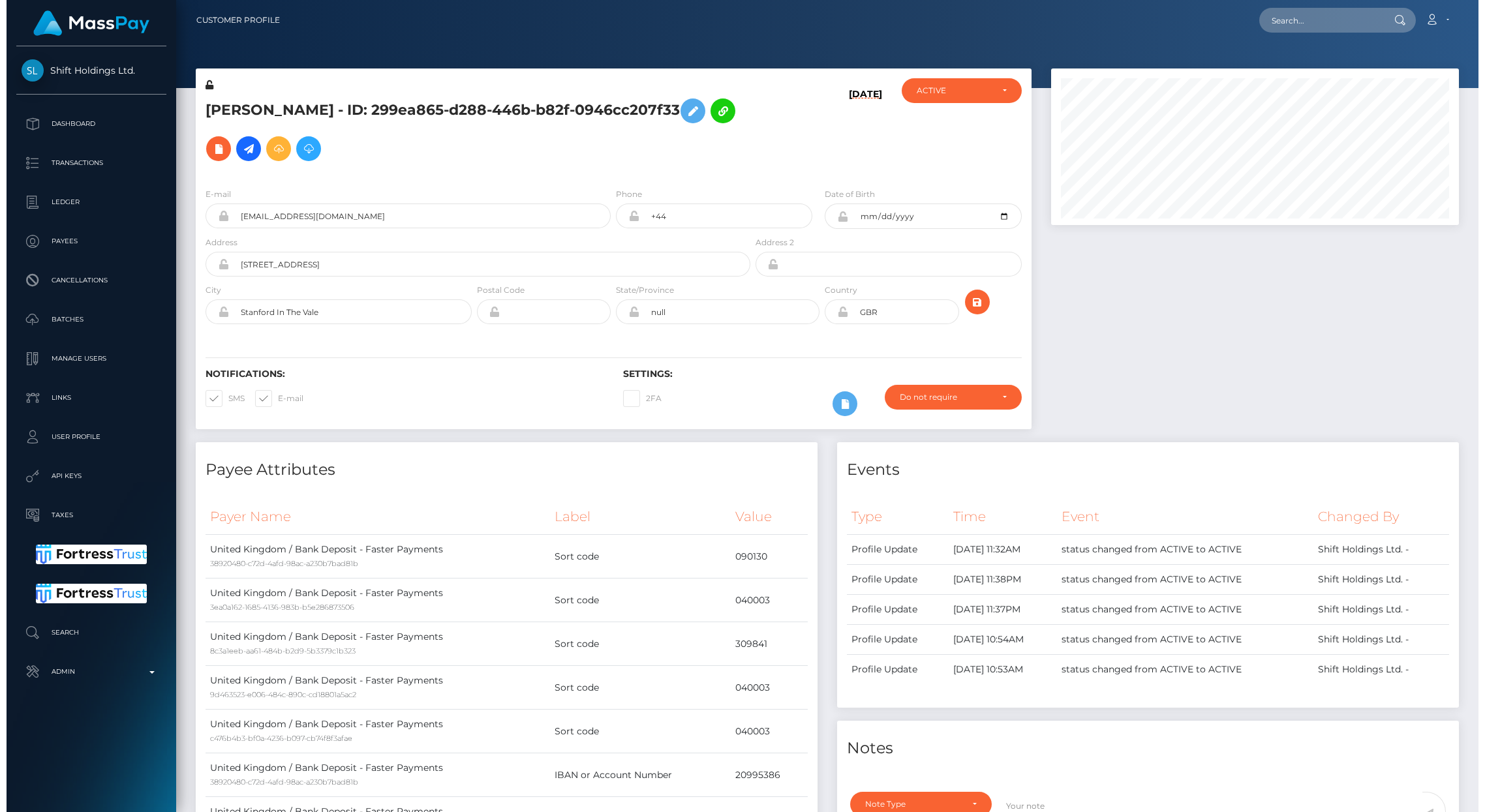
scroll to position [859, 0]
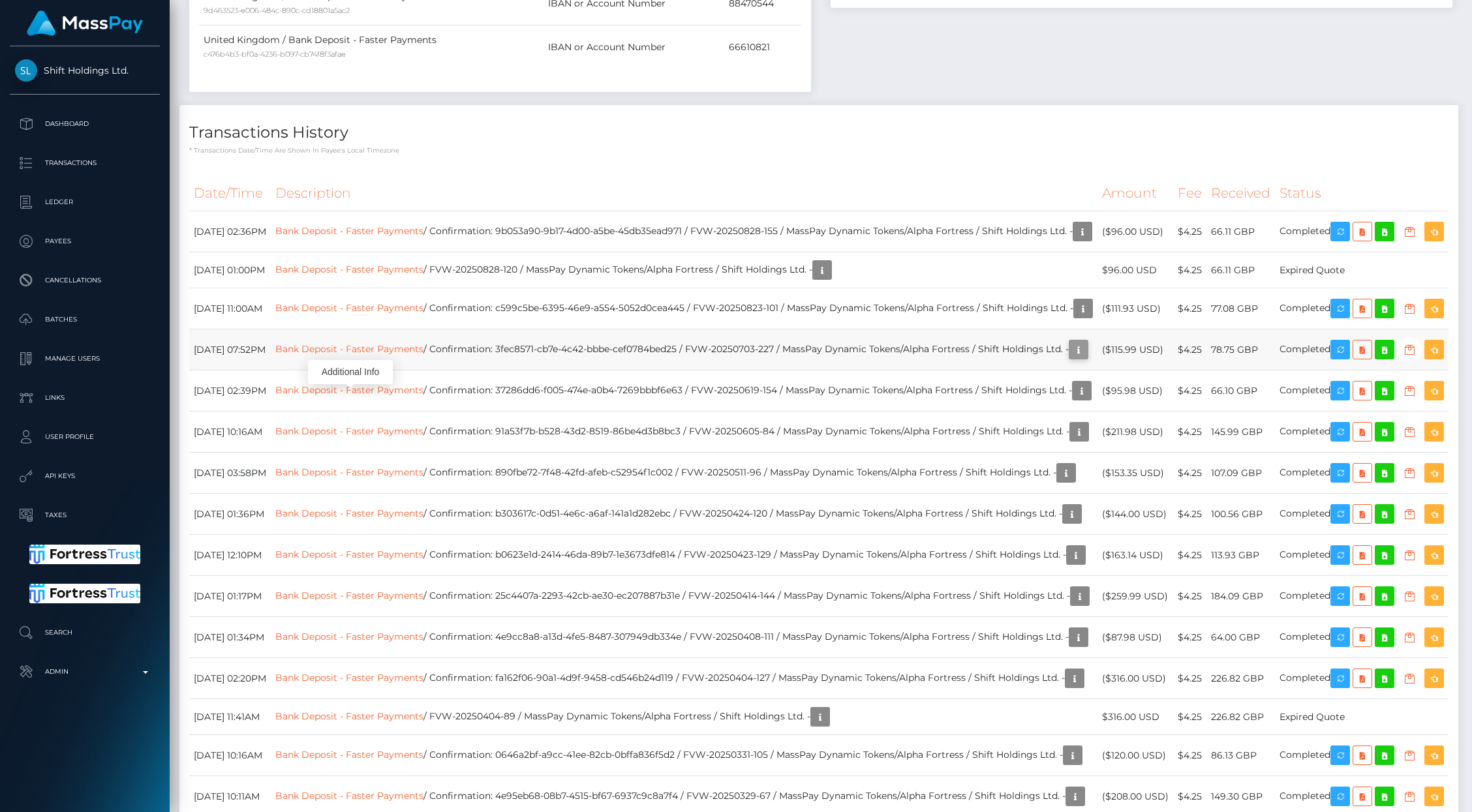
click at [1070, 358] on icon "button" at bounding box center [1078, 349] width 15 height 16
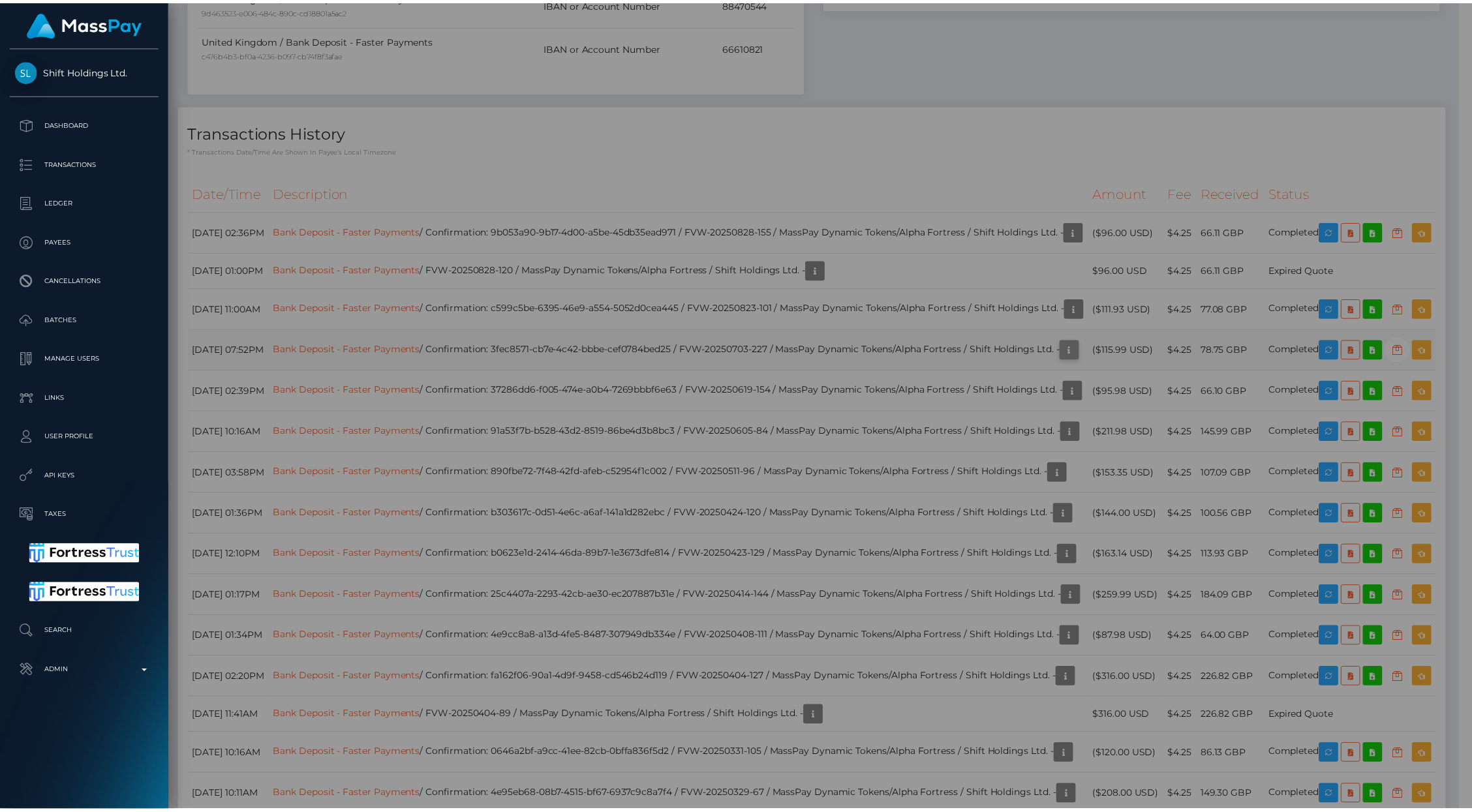
scroll to position [652135, 651901]
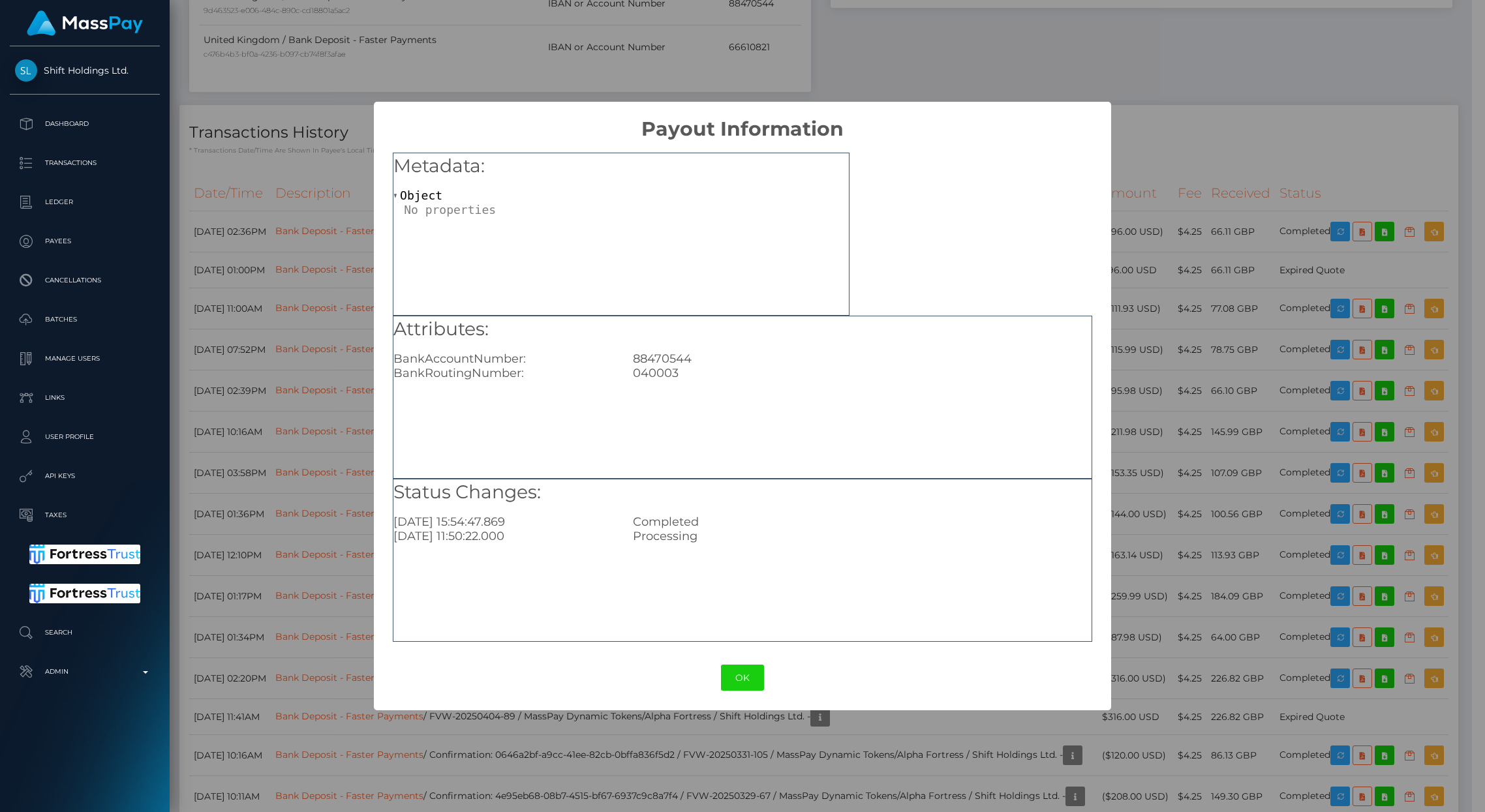
click at [682, 358] on div "88470544" at bounding box center [861, 358] width 478 height 14
copy div "88470544"
click at [741, 665] on button "OK" at bounding box center [742, 678] width 43 height 26
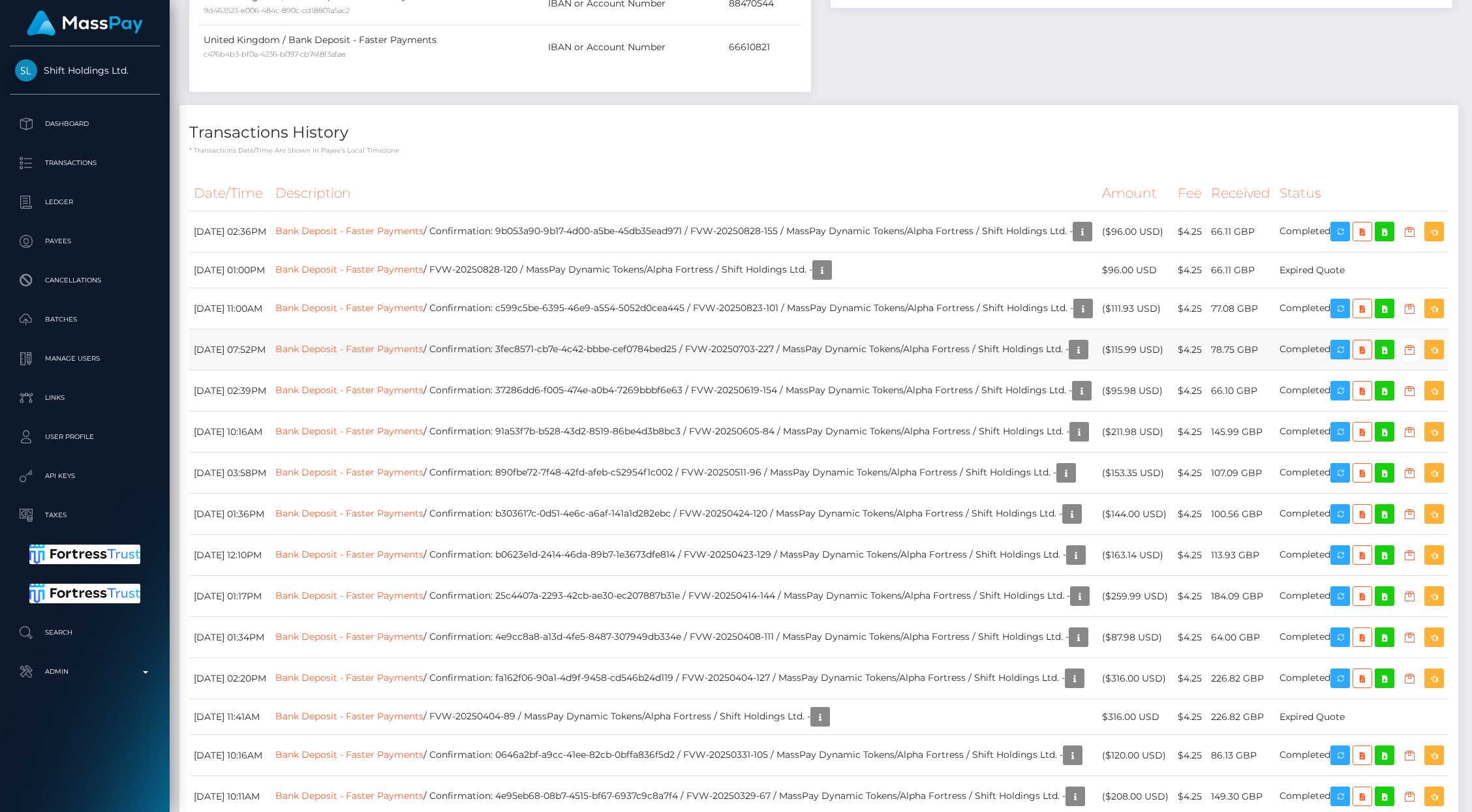
drag, startPoint x: 537, startPoint y: 378, endPoint x: 606, endPoint y: 384, distance: 69.3
click at [620, 370] on td "Bank Deposit - Faster Payments / Confirmation: 3fec8571-cb7e-4c42-bbbe-cef0784b…" at bounding box center [684, 350] width 826 height 41
click at [606, 370] on td "Bank Deposit - Faster Payments / Confirmation: 3fec8571-cb7e-4c42-bbbe-cef0784b…" at bounding box center [684, 350] width 826 height 41
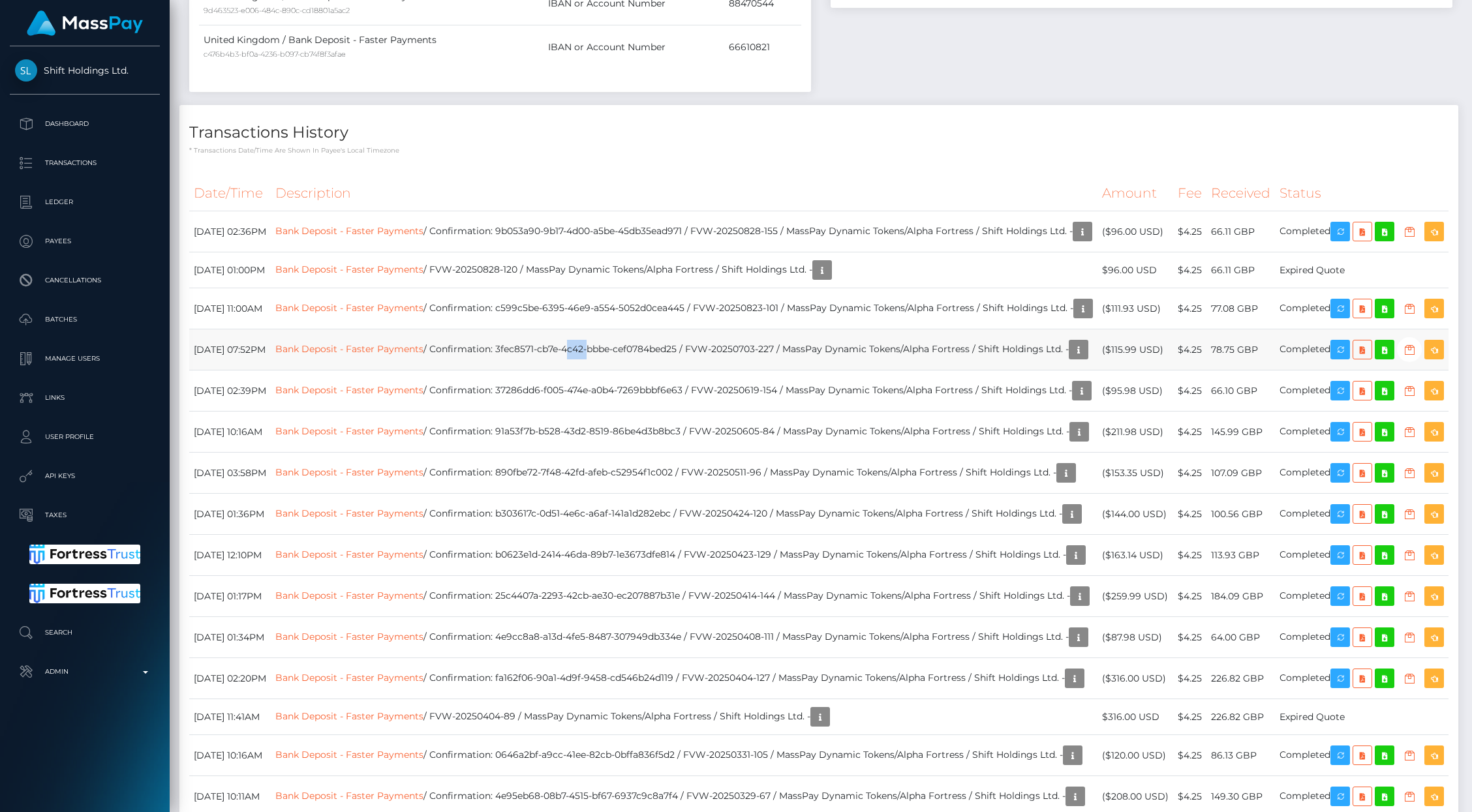
click at [661, 370] on td "Bank Deposit - Faster Payments / Confirmation: 3fec8571-cb7e-4c42-bbbe-cef0784b…" at bounding box center [684, 350] width 826 height 41
drag, startPoint x: 720, startPoint y: 381, endPoint x: 536, endPoint y: 378, distance: 184.0
click at [536, 370] on td "Bank Deposit - Faster Payments / Confirmation: 3fec8571-cb7e-4c42-bbbe-cef0784b…" at bounding box center [684, 350] width 826 height 41
copy td "3fec8571-cb7e-4c42-bbbe-cef0784bed25"
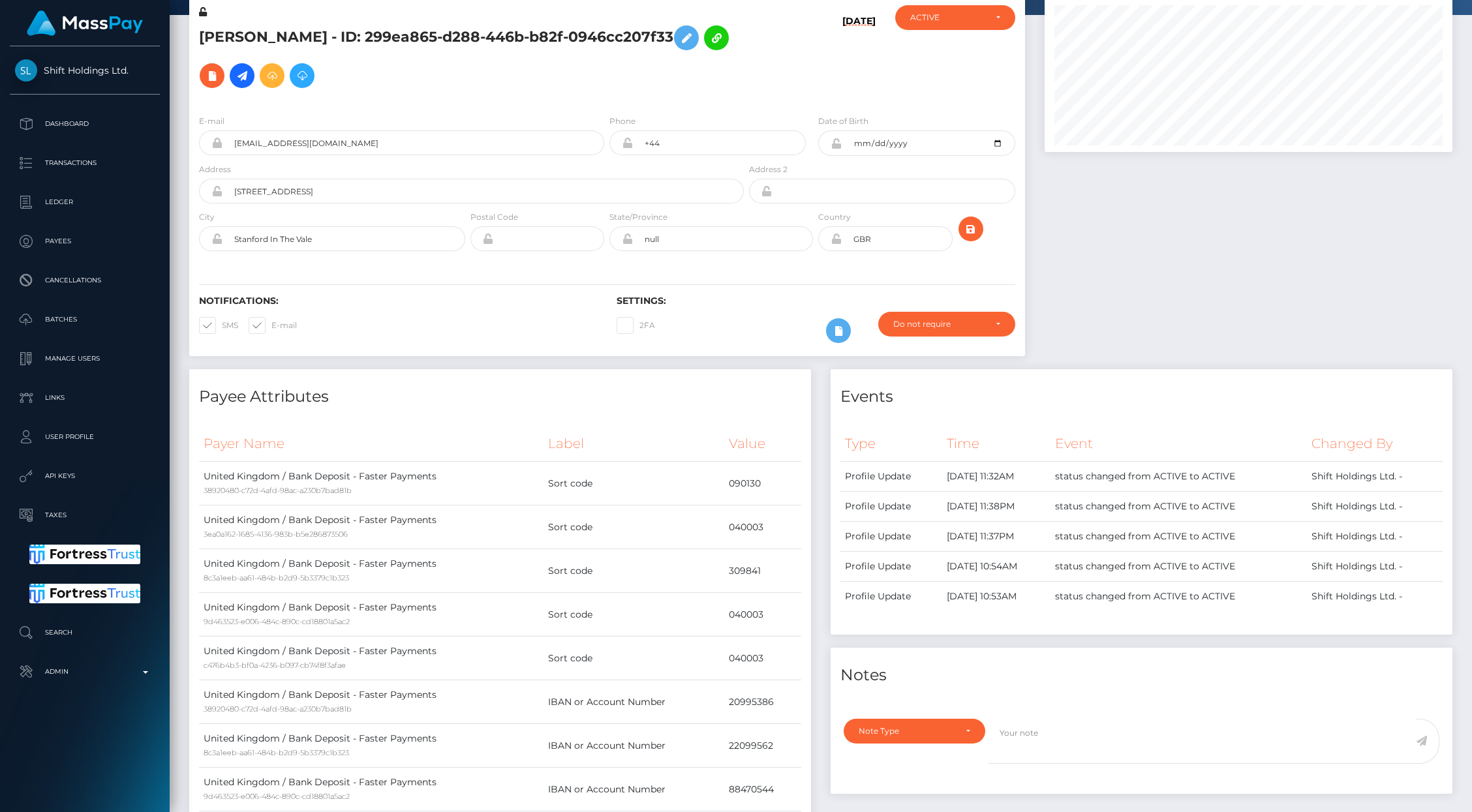
scroll to position [0, 0]
